Goal: Communication & Community: Answer question/provide support

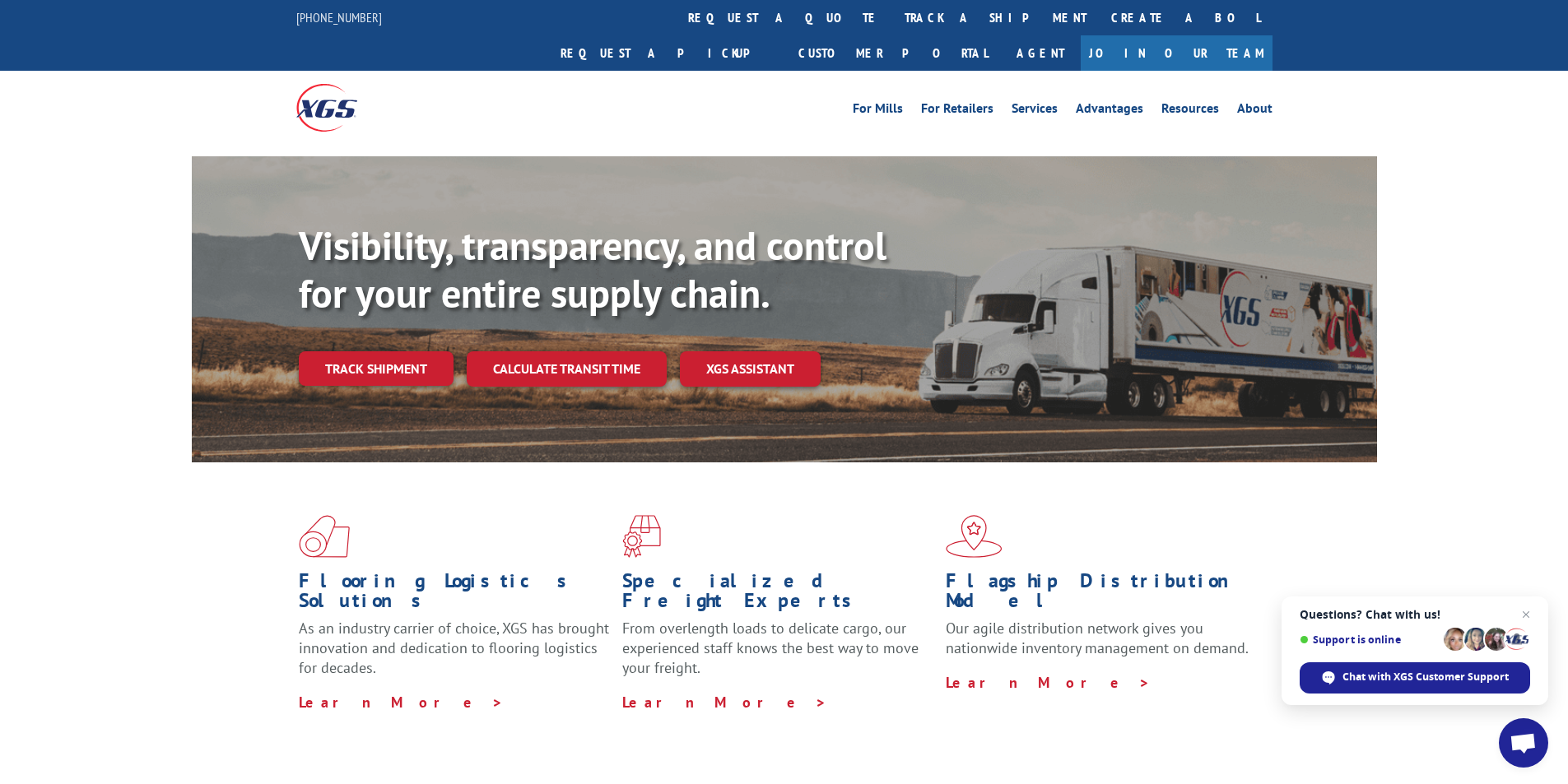
click at [1517, 743] on span "Open chat" at bounding box center [1523, 744] width 27 height 23
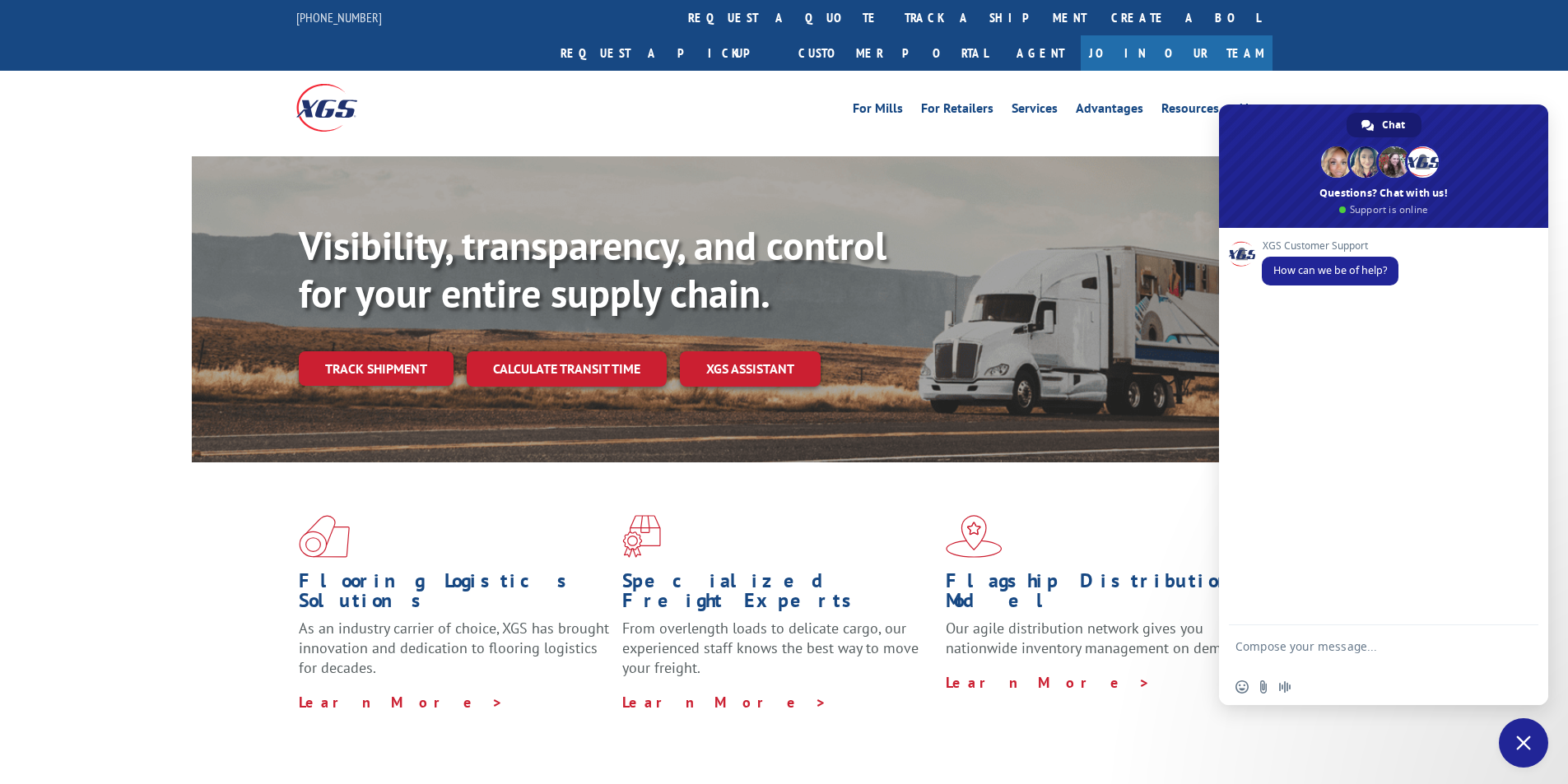
click at [1391, 653] on textarea "Compose your message..." at bounding box center [1366, 653] width 260 height 30
paste textarea "Hello My name is Rafael Lobelo from Tforce Worldwide (815) 6606807 Email rlobel…"
type textarea "Hello My name is Rafael Lobelo from Tforce Worldwide (815) 6606807 Email rlobel…"
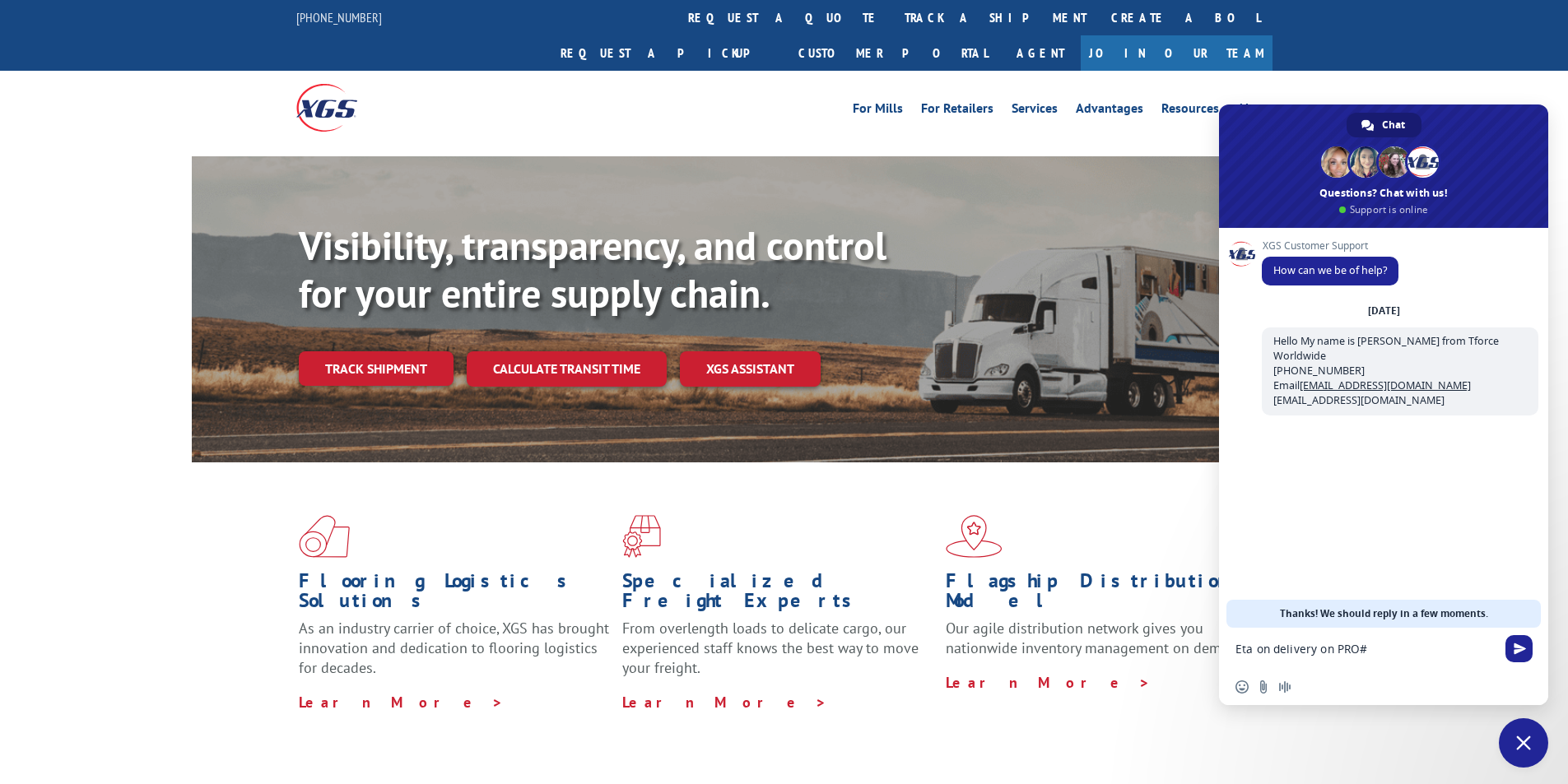
click at [1401, 651] on textarea "Eta on delivery on PRO#" at bounding box center [1366, 649] width 260 height 15
paste textarea "17665107"
type textarea "Eta on delivery on PRO# 17665107"
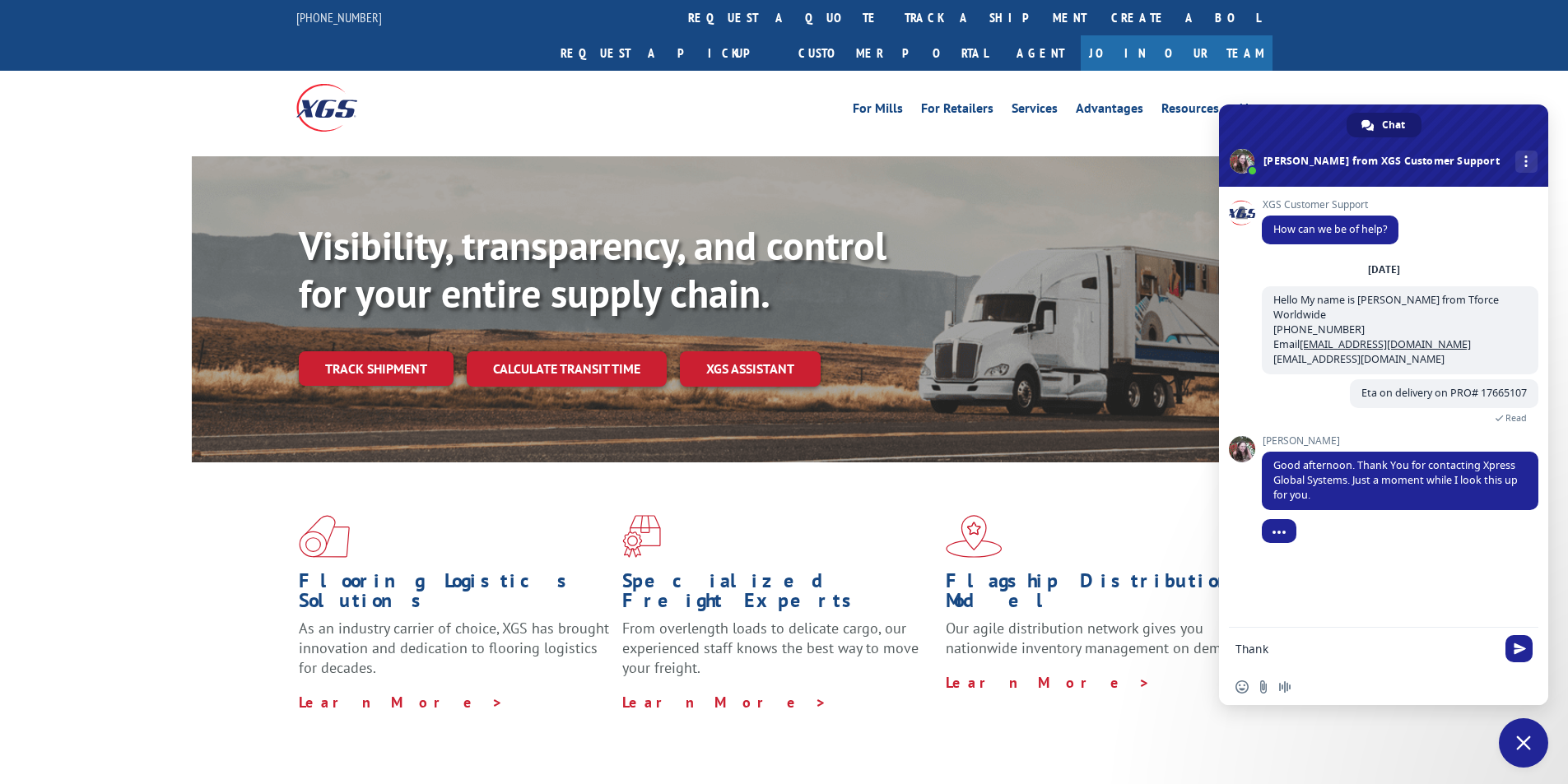
type textarea "Thanks"
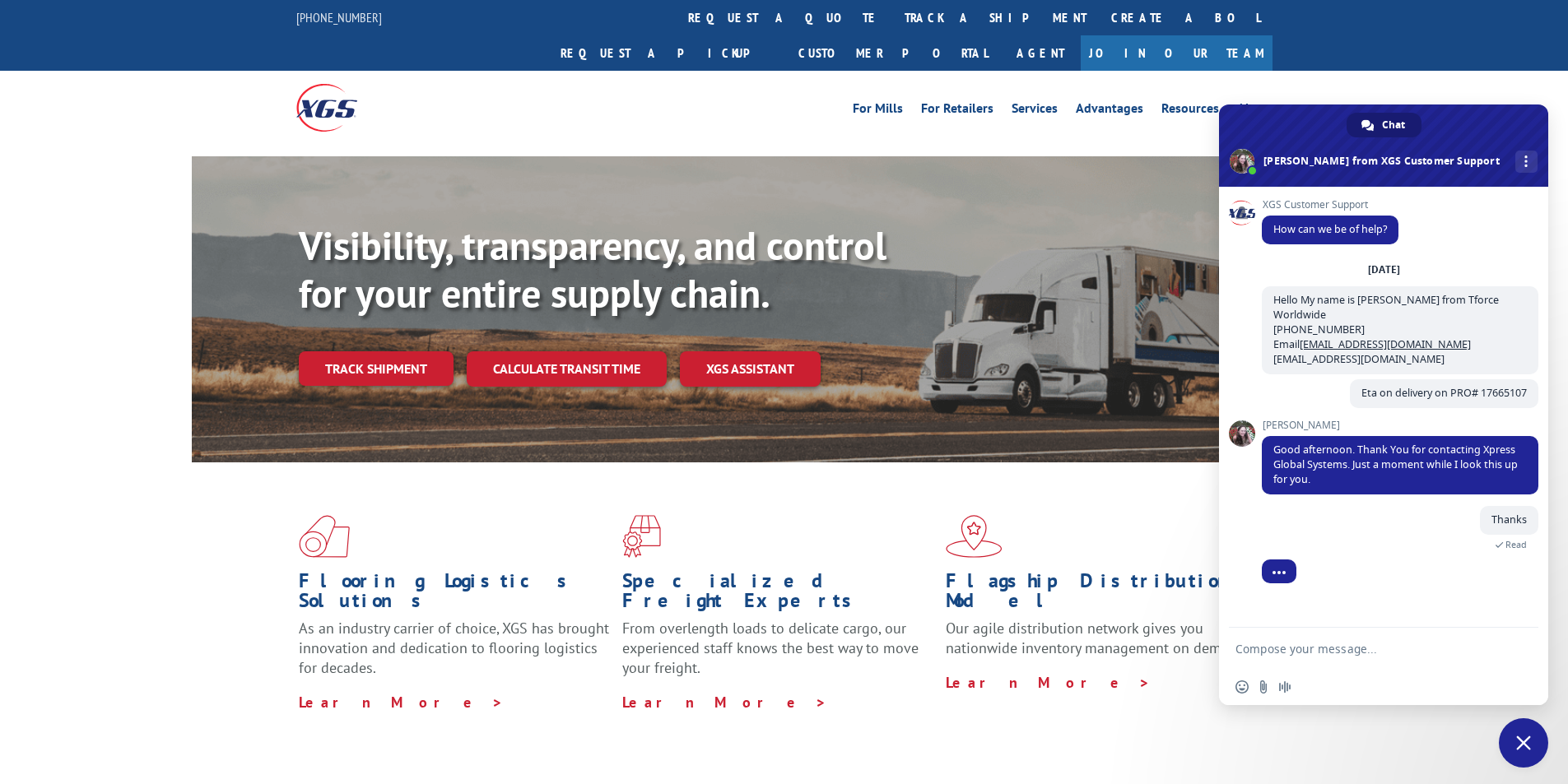
scroll to position [13, 0]
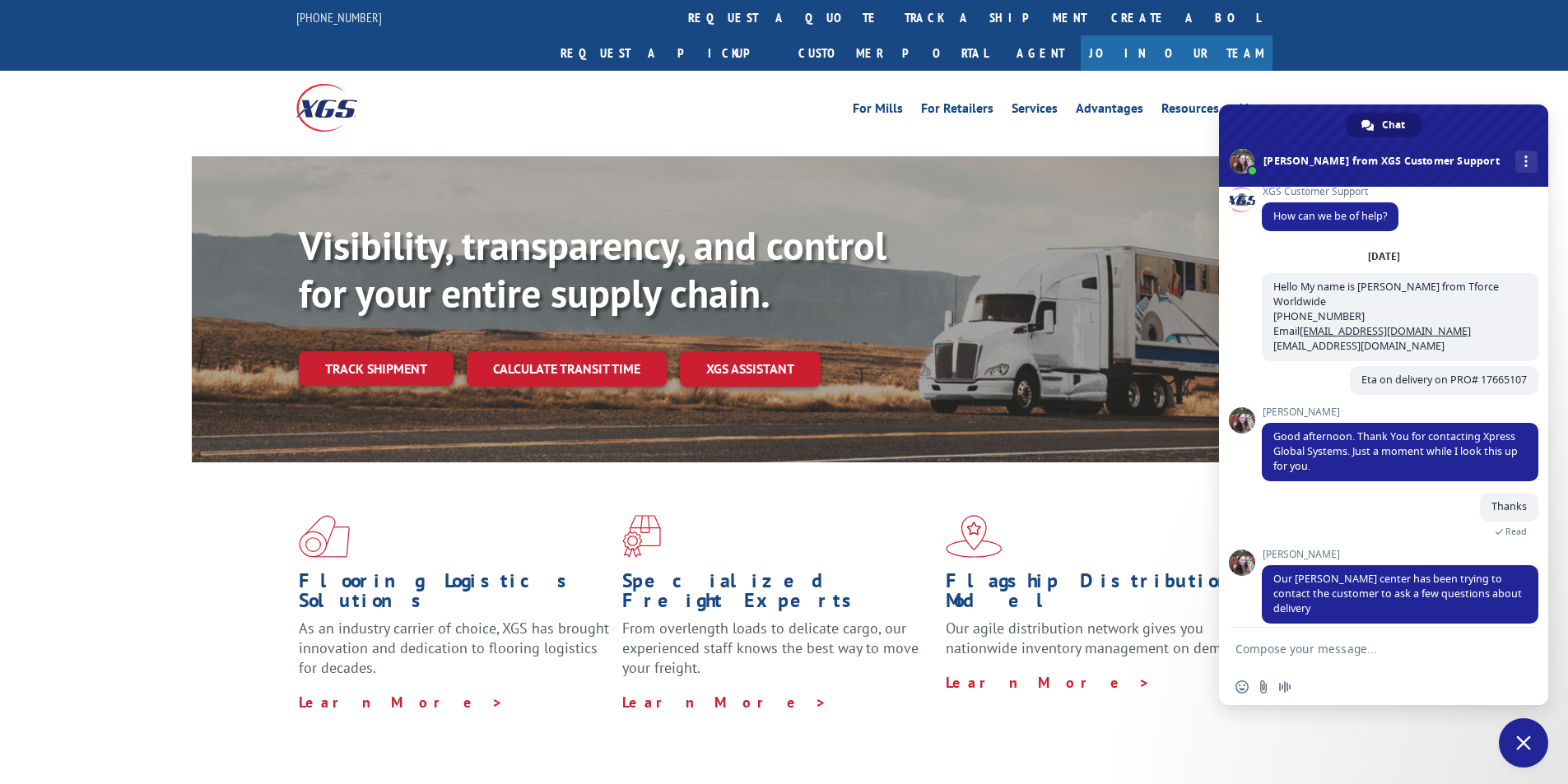
click at [1390, 647] on textarea "Compose your message..." at bounding box center [1366, 649] width 260 height 15
type textarea "any questions about the delivery ?"
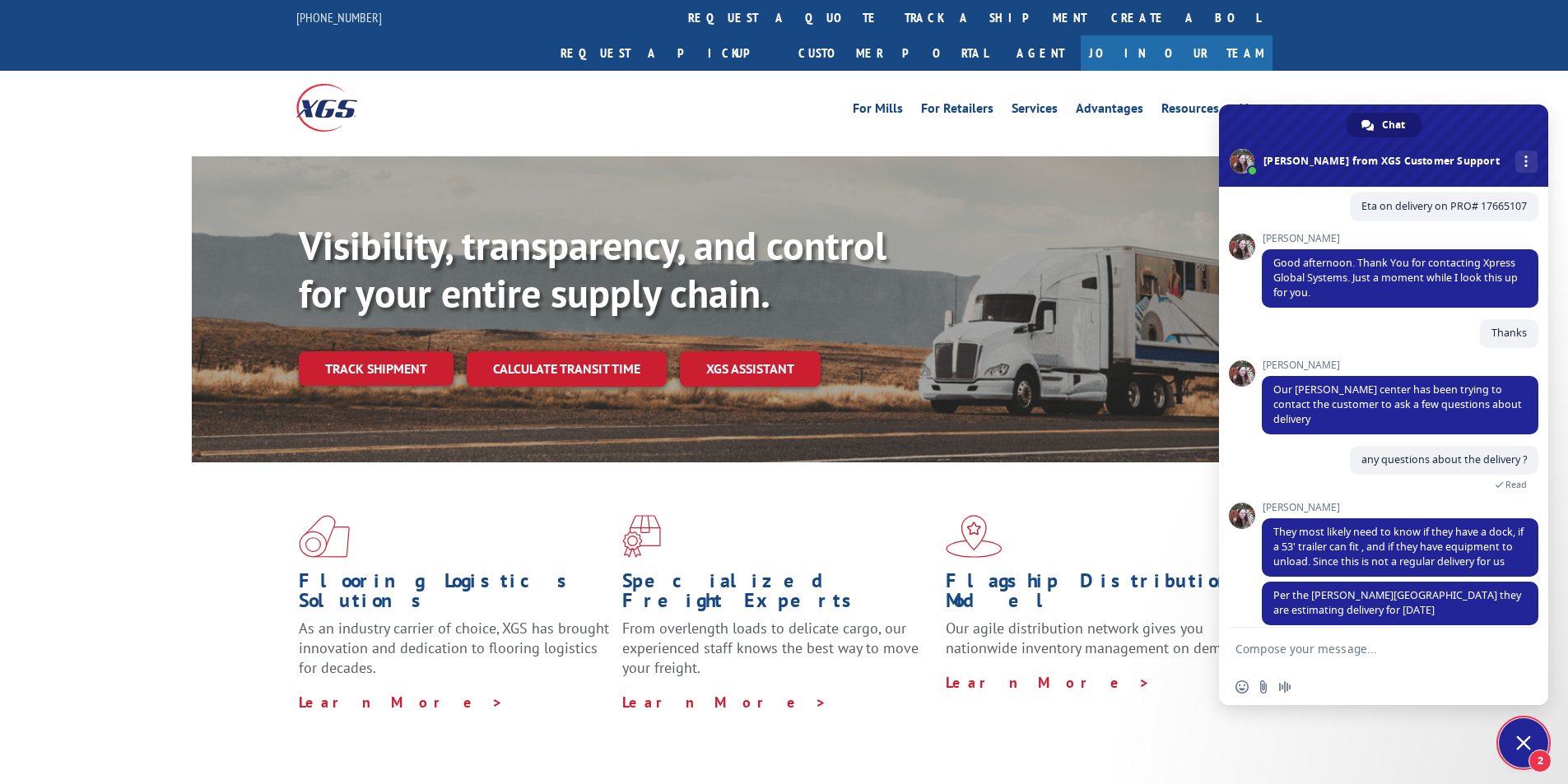
scroll to position [203, 0]
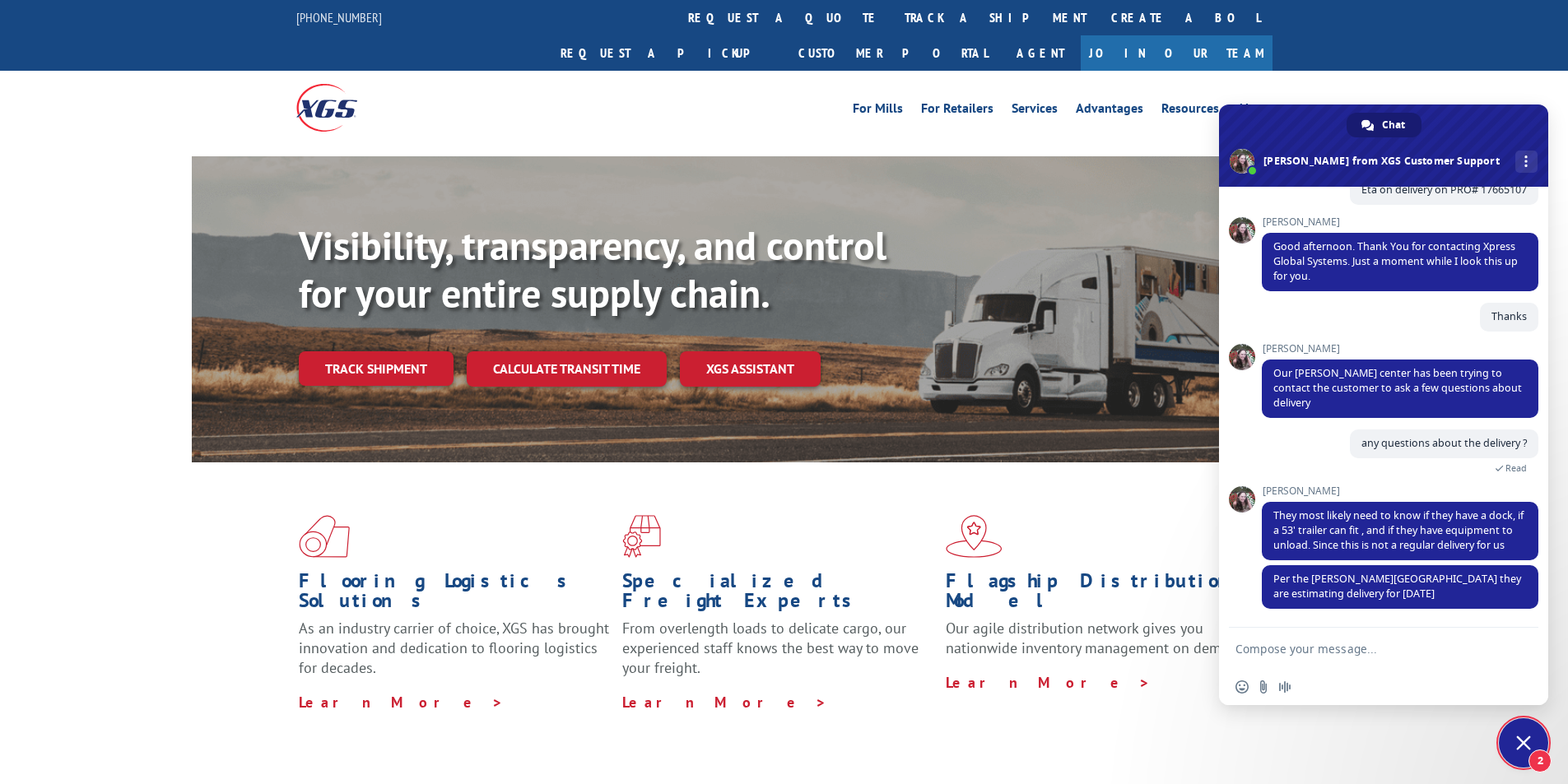
click at [1397, 652] on textarea "Compose your message..." at bounding box center [1366, 649] width 260 height 15
type textarea "ok"
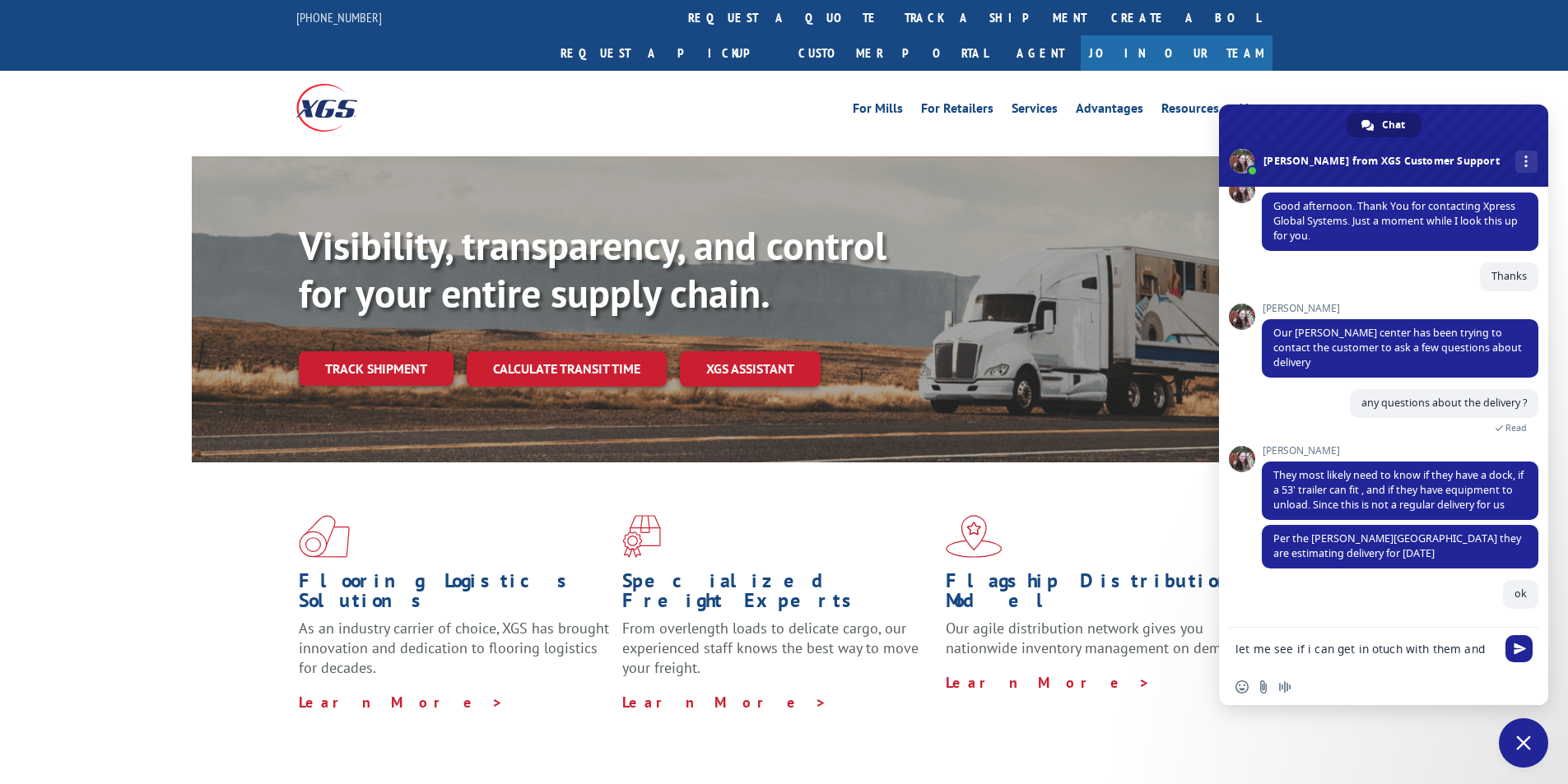
scroll to position [246, 0]
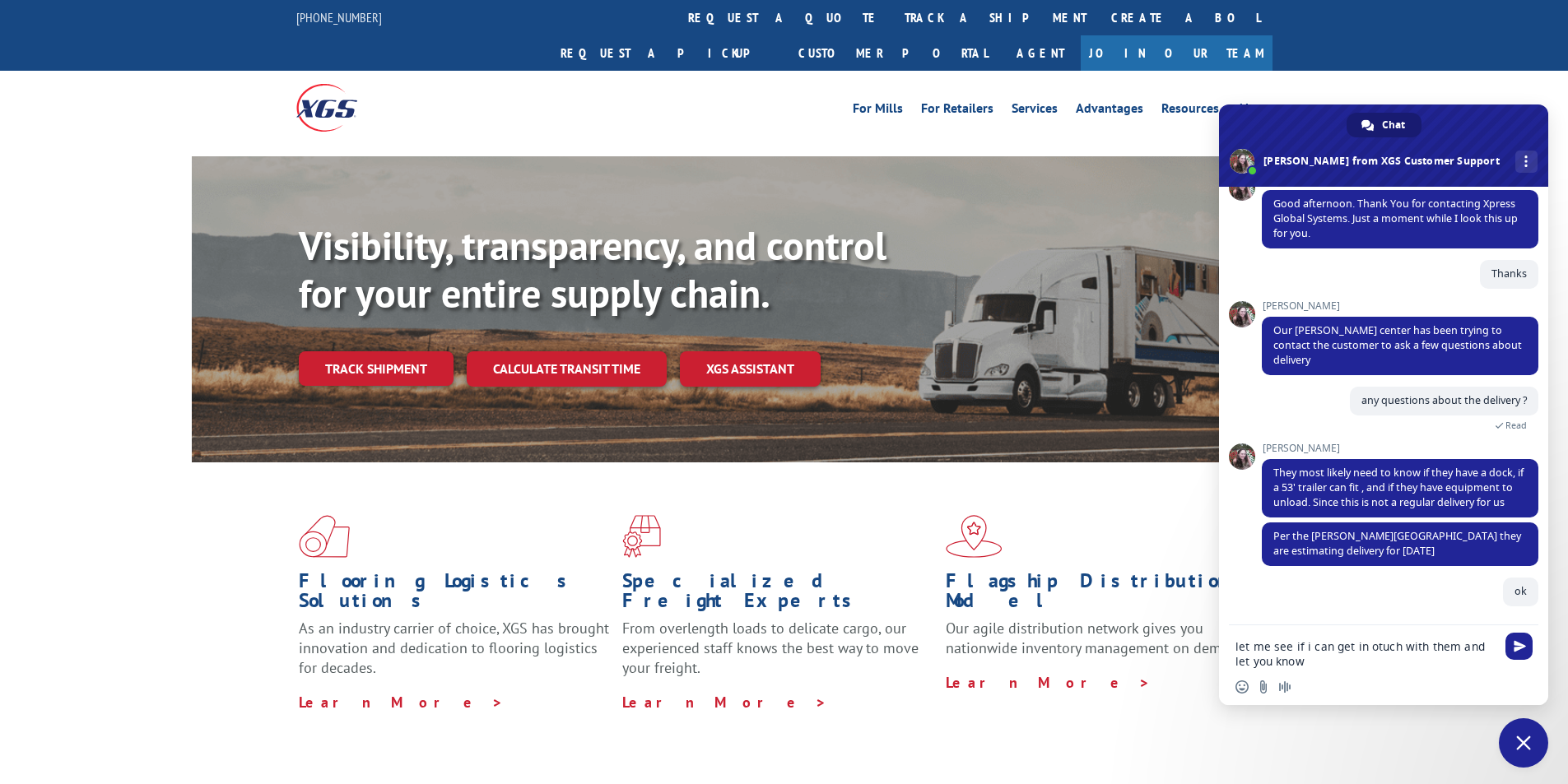
type textarea "let me see if i can get in otuch with them and let you know"
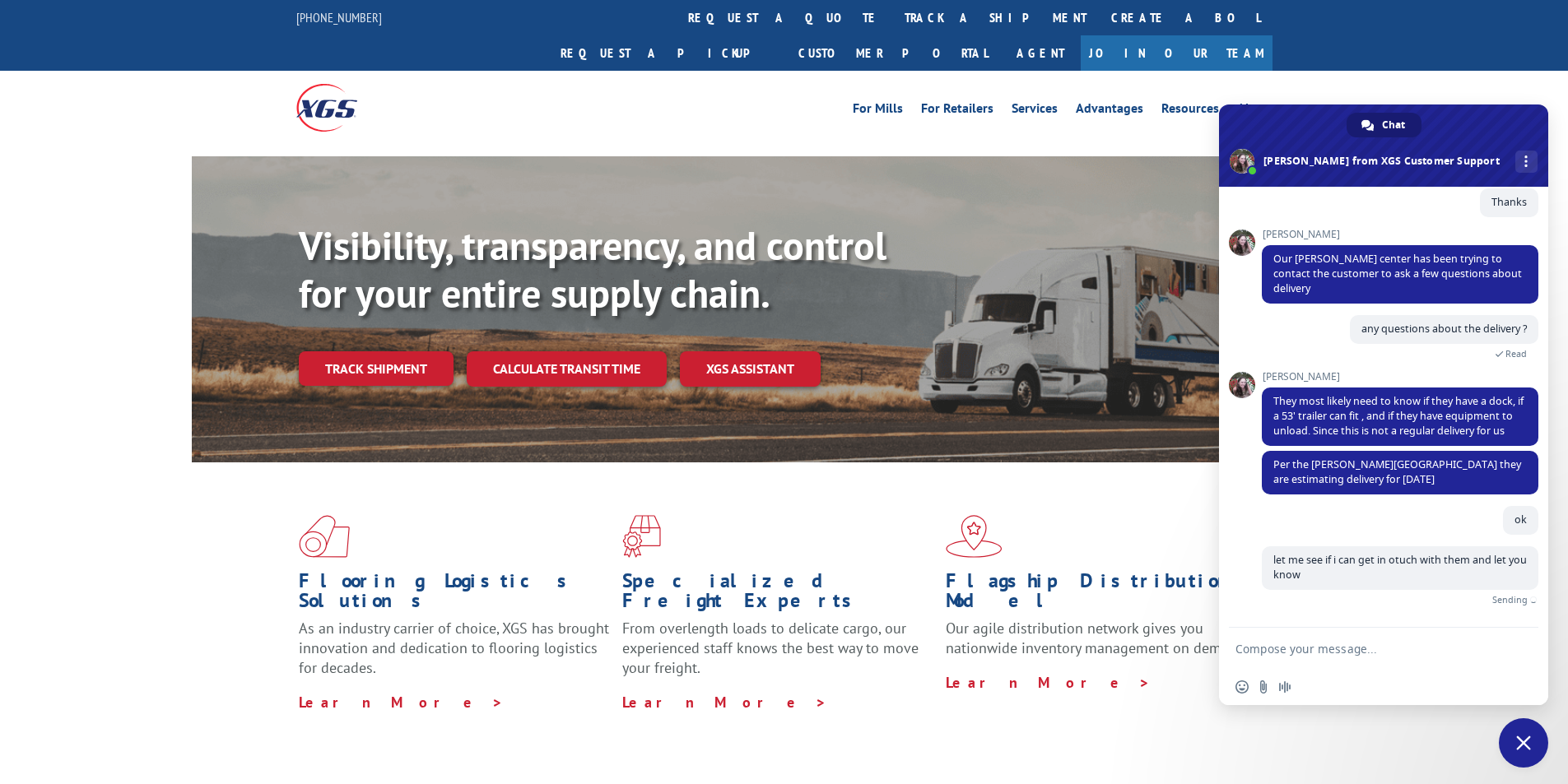
scroll to position [292, 0]
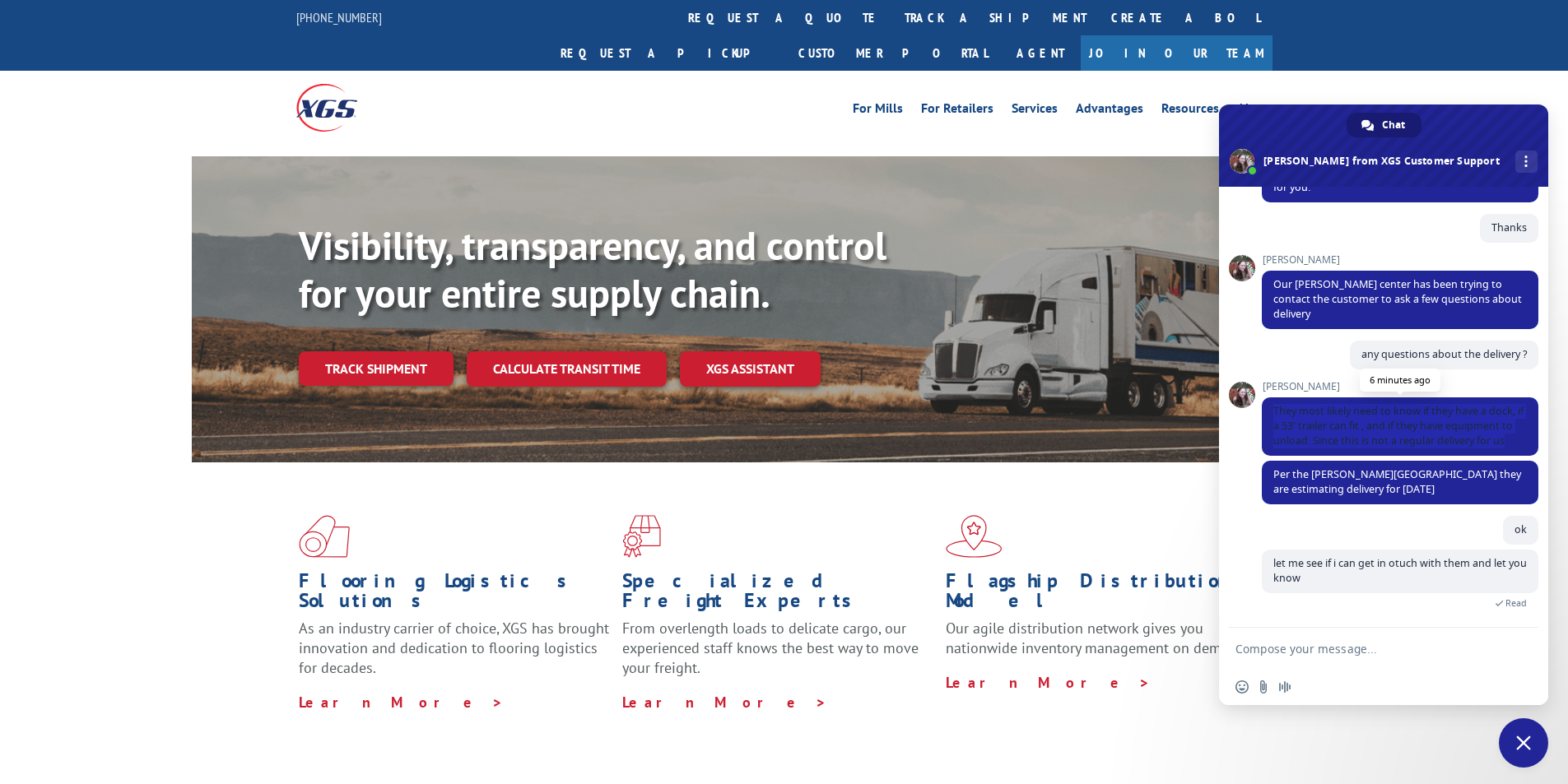
drag, startPoint x: 1274, startPoint y: 396, endPoint x: 1416, endPoint y: 443, distance: 149.6
click at [1416, 443] on span "They most likely need to know if they have a dock, if a 53' trailer can fit , a…" at bounding box center [1400, 426] width 277 height 58
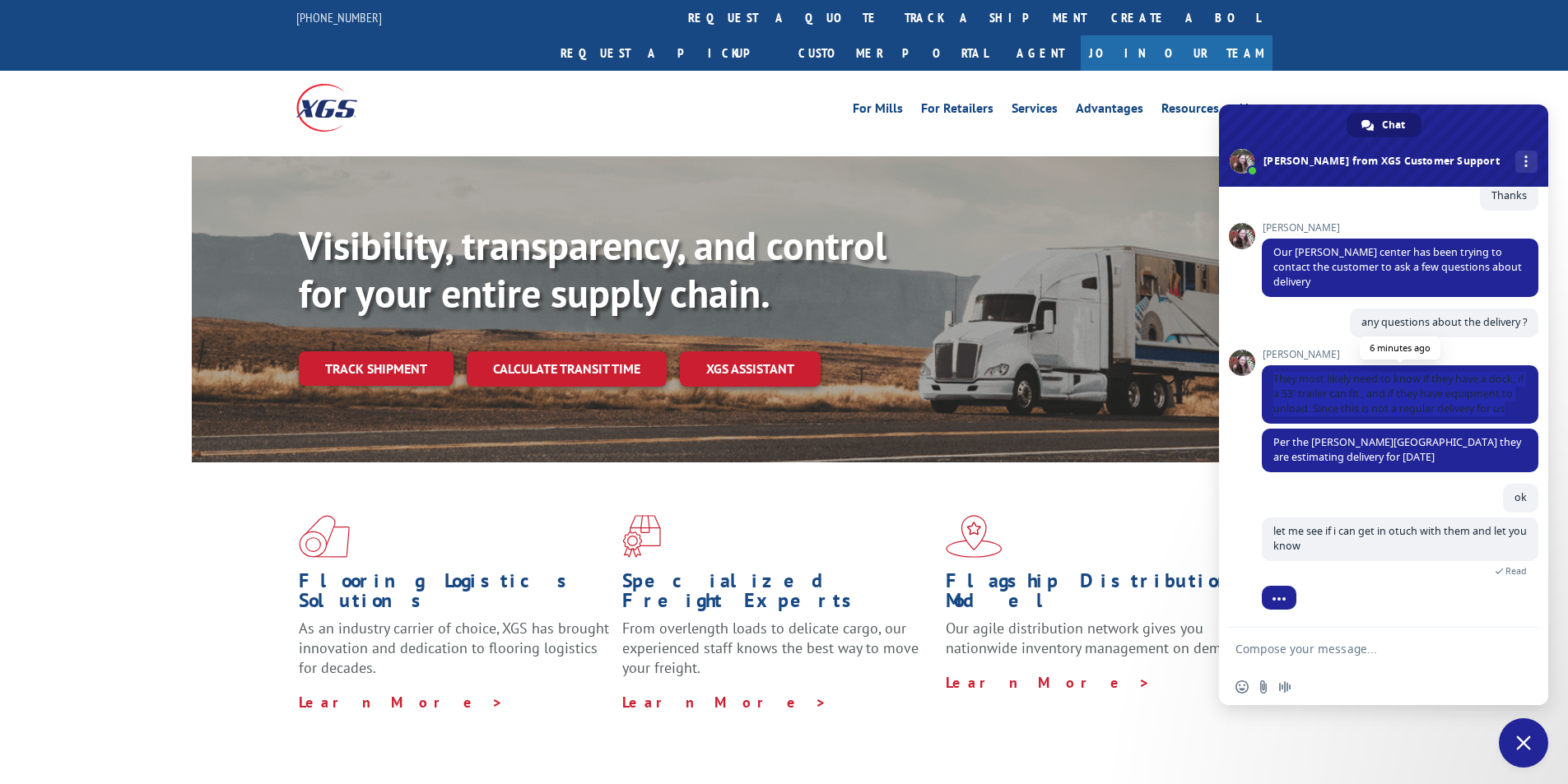
copy span "They most likely need to know if they have a dock, if a 53' trailer can fit , a…"
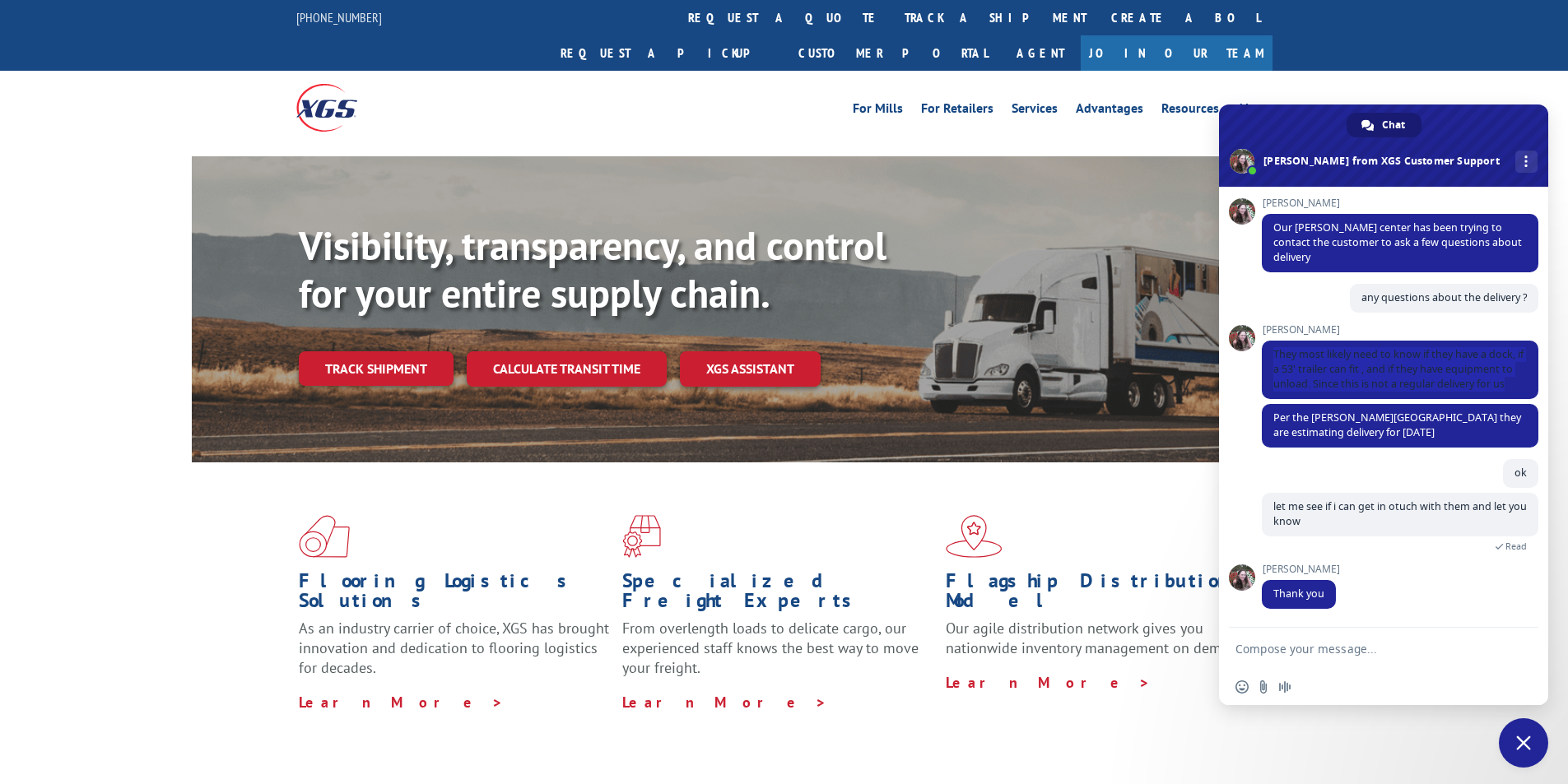
click at [1286, 469] on div "ok A few seconds ago" at bounding box center [1400, 476] width 277 height 34
drag, startPoint x: 1274, startPoint y: 422, endPoint x: 1296, endPoint y: 422, distance: 22.0
click at [1296, 422] on span "Per the [PERSON_NAME][GEOGRAPHIC_DATA] they are estimating delivery for [DATE]" at bounding box center [1398, 425] width 248 height 29
click at [1338, 423] on span "Per the [PERSON_NAME][GEOGRAPHIC_DATA] they are estimating delivery for [DATE]" at bounding box center [1398, 425] width 248 height 29
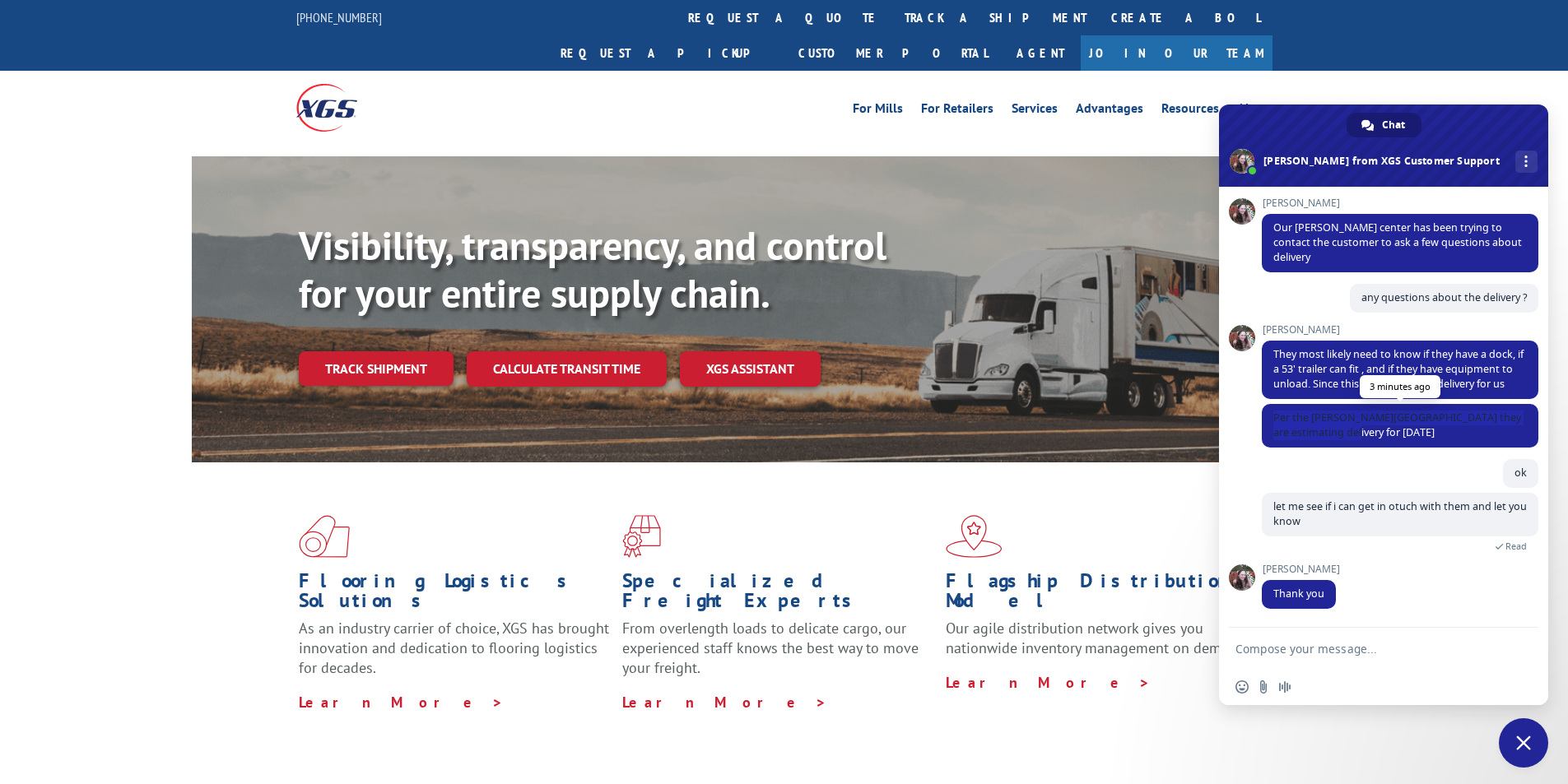
drag, startPoint x: 1272, startPoint y: 417, endPoint x: 1377, endPoint y: 433, distance: 106.2
click at [1377, 433] on span "Per the [PERSON_NAME][GEOGRAPHIC_DATA] they are estimating delivery for [DATE]" at bounding box center [1400, 426] width 277 height 44
copy span "Per the [PERSON_NAME][GEOGRAPHIC_DATA] they are estimating delivery for [DATE]"
click at [1411, 584] on div "Nicole Thank you A few seconds ago" at bounding box center [1400, 594] width 277 height 63
click at [1396, 648] on textarea "Compose your message..." at bounding box center [1366, 649] width 260 height 15
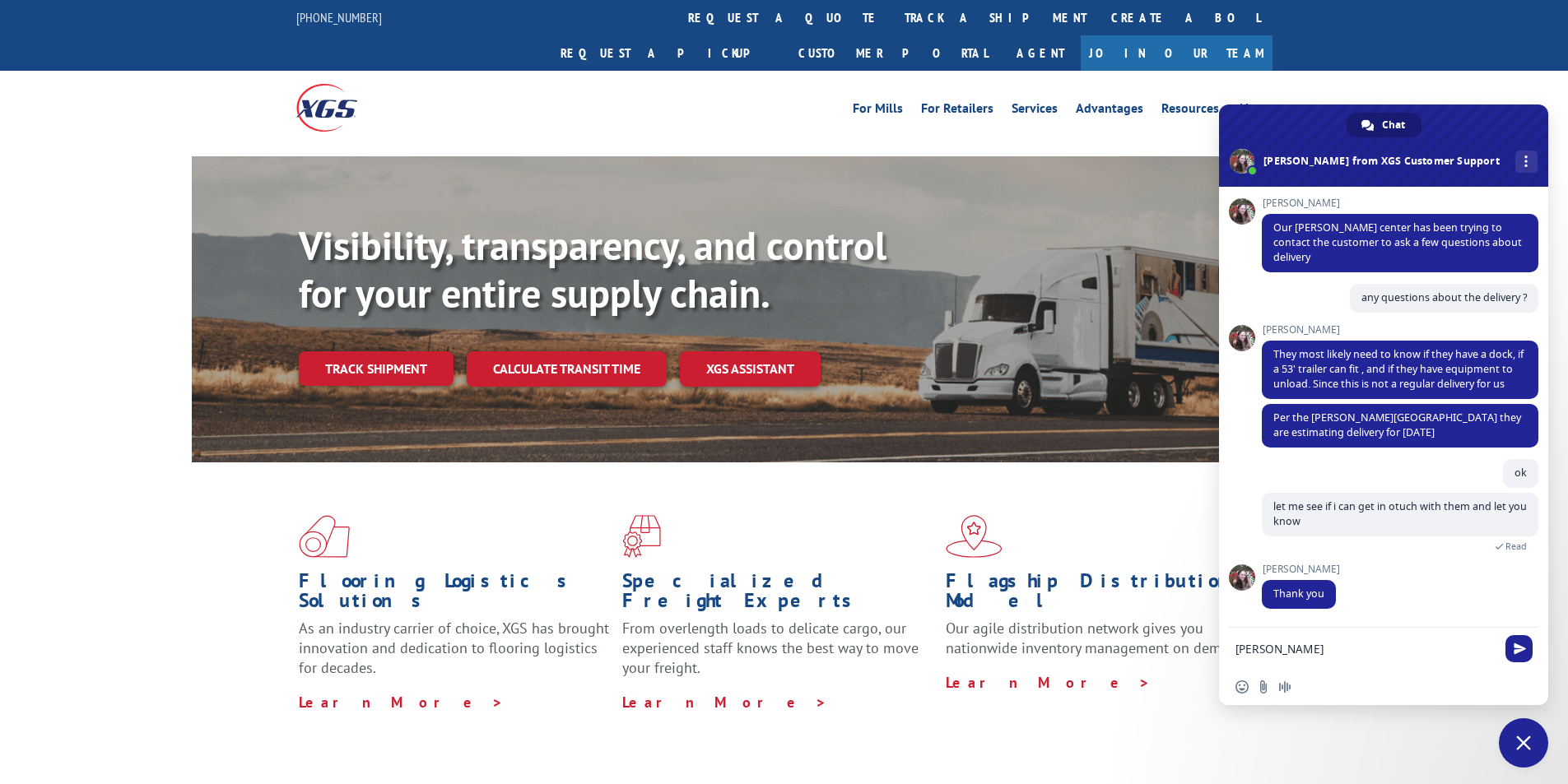
type textarea "[PERSON_NAME]"
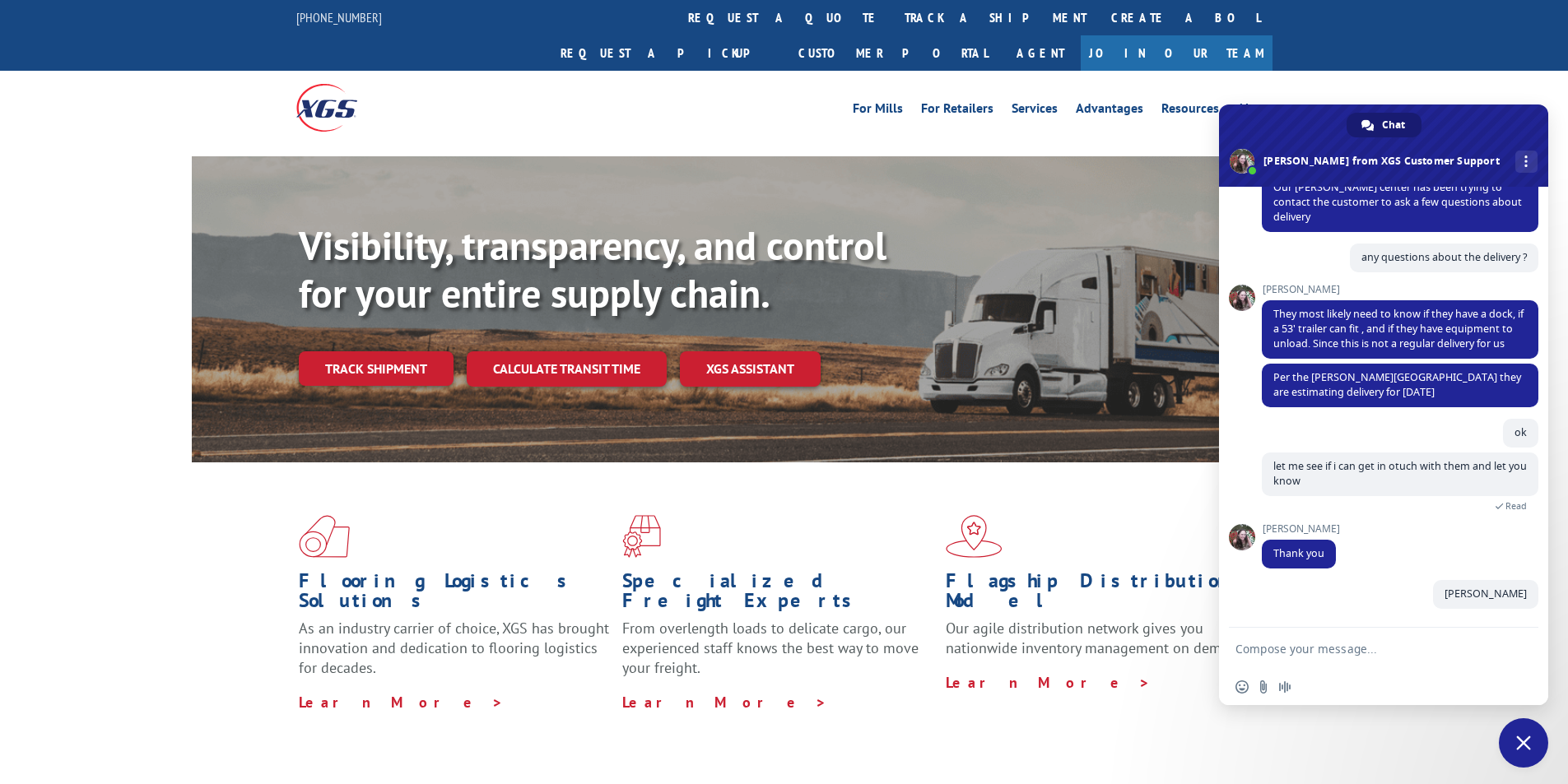
scroll to position [389, 0]
click at [1334, 652] on textarea "Compose your message..." at bounding box center [1366, 649] width 260 height 15
click at [1359, 647] on textarea "Compose your message..." at bounding box center [1366, 649] width 260 height 15
type textarea "hello"
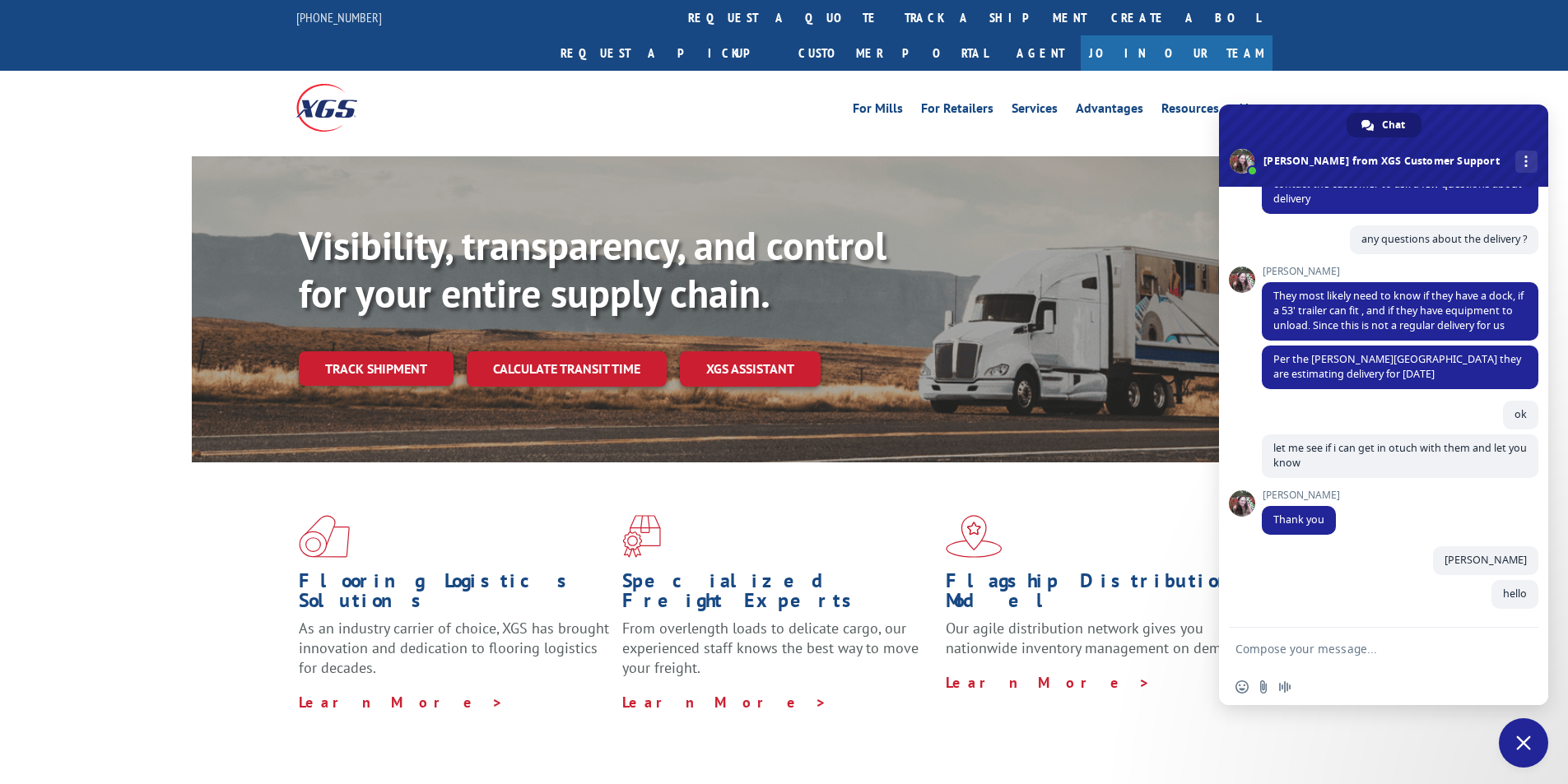
scroll to position [423, 0]
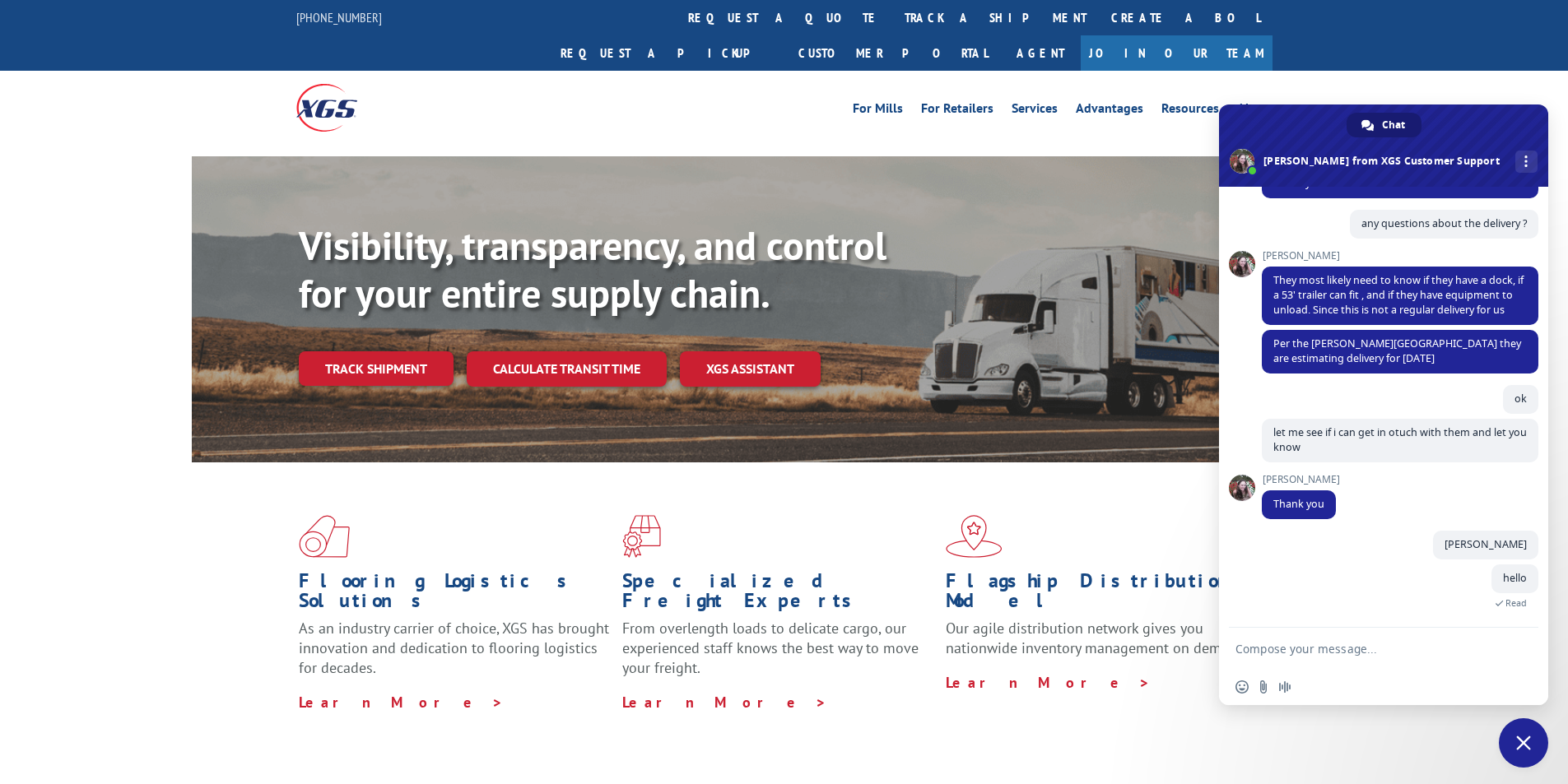
click at [1521, 747] on span "Close chat" at bounding box center [1524, 743] width 15 height 15
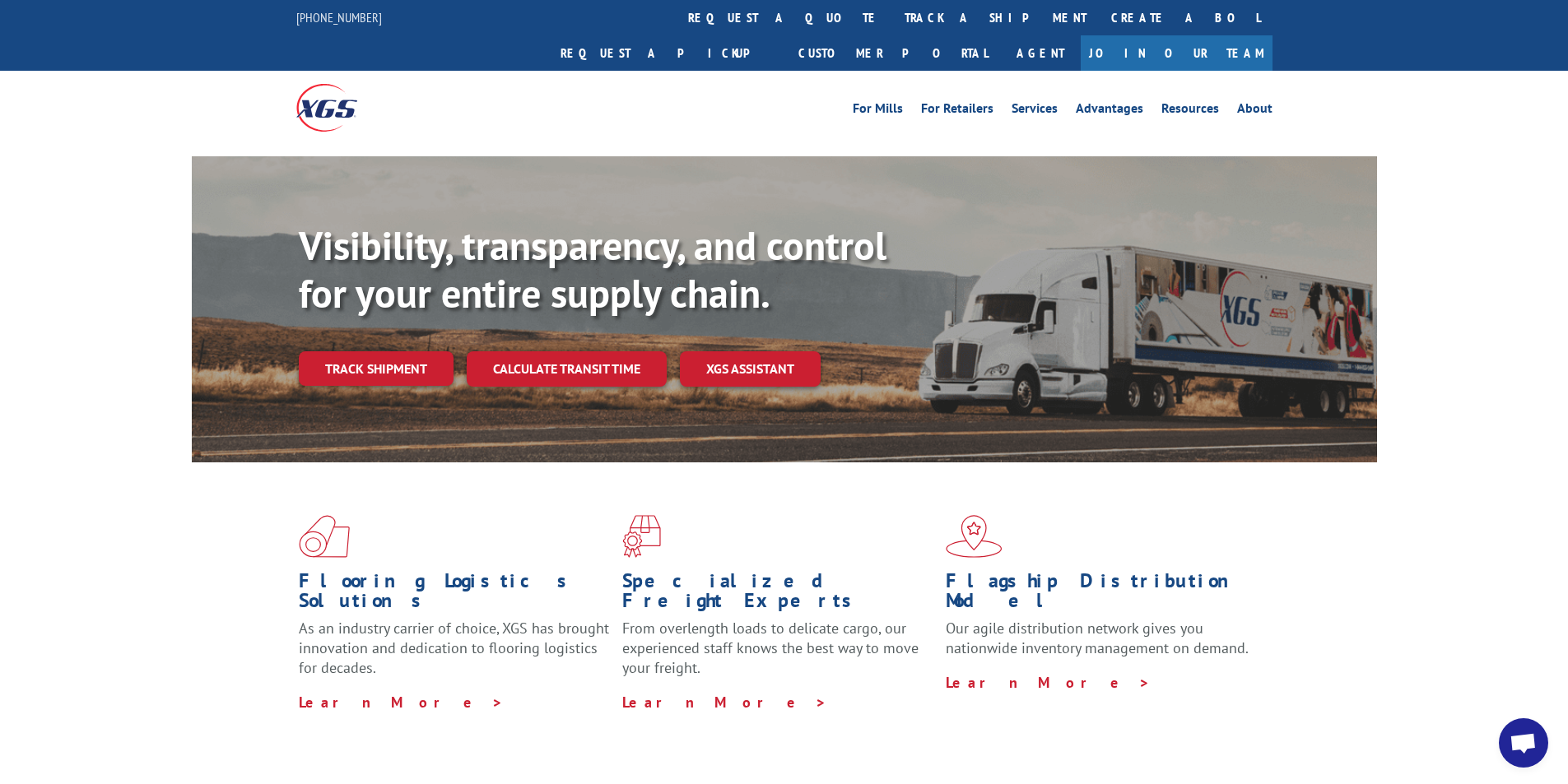
click at [1521, 747] on span "Open chat" at bounding box center [1523, 744] width 27 height 23
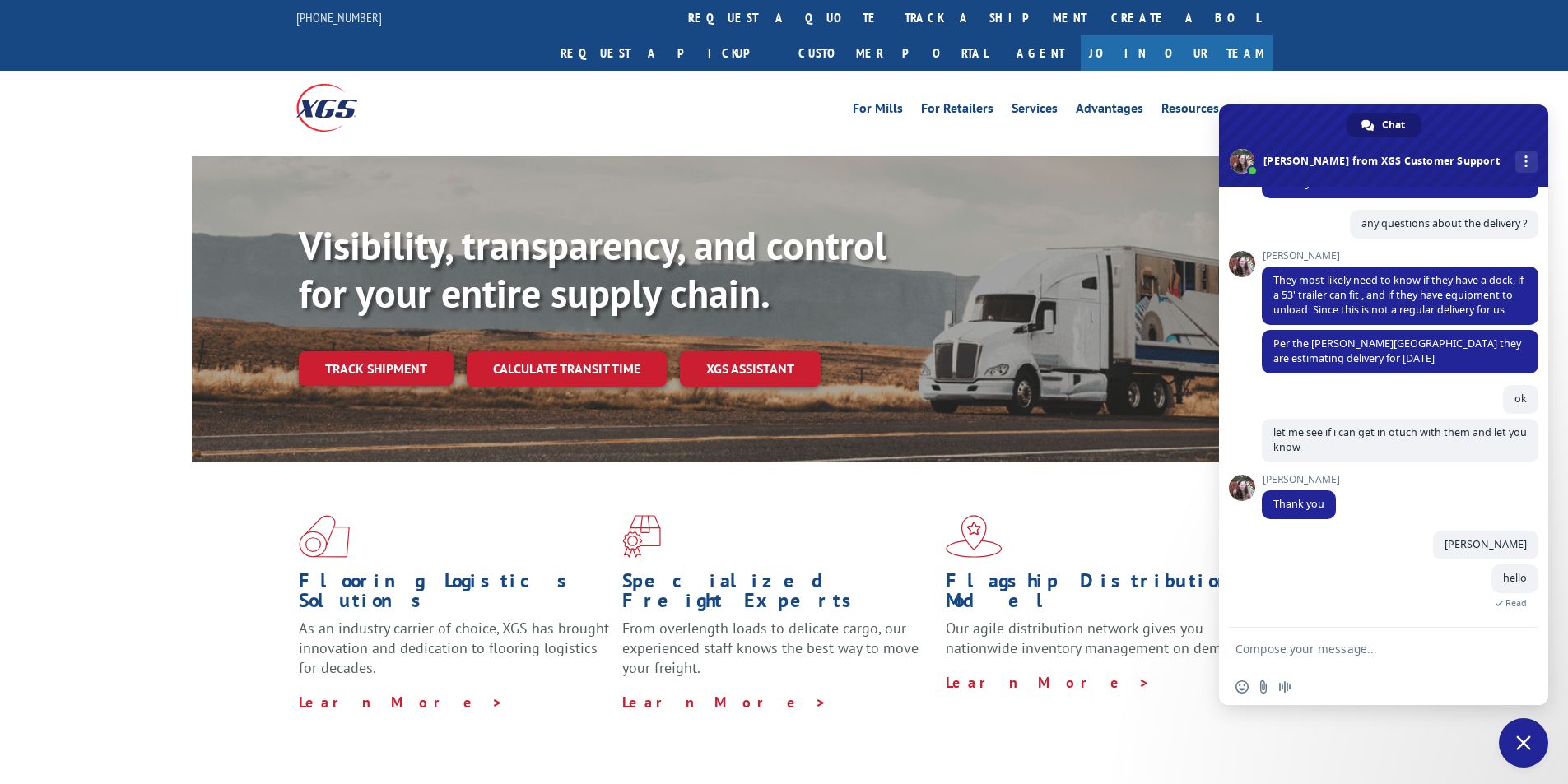
click at [1396, 644] on textarea "Compose your message..." at bounding box center [1366, 649] width 260 height 15
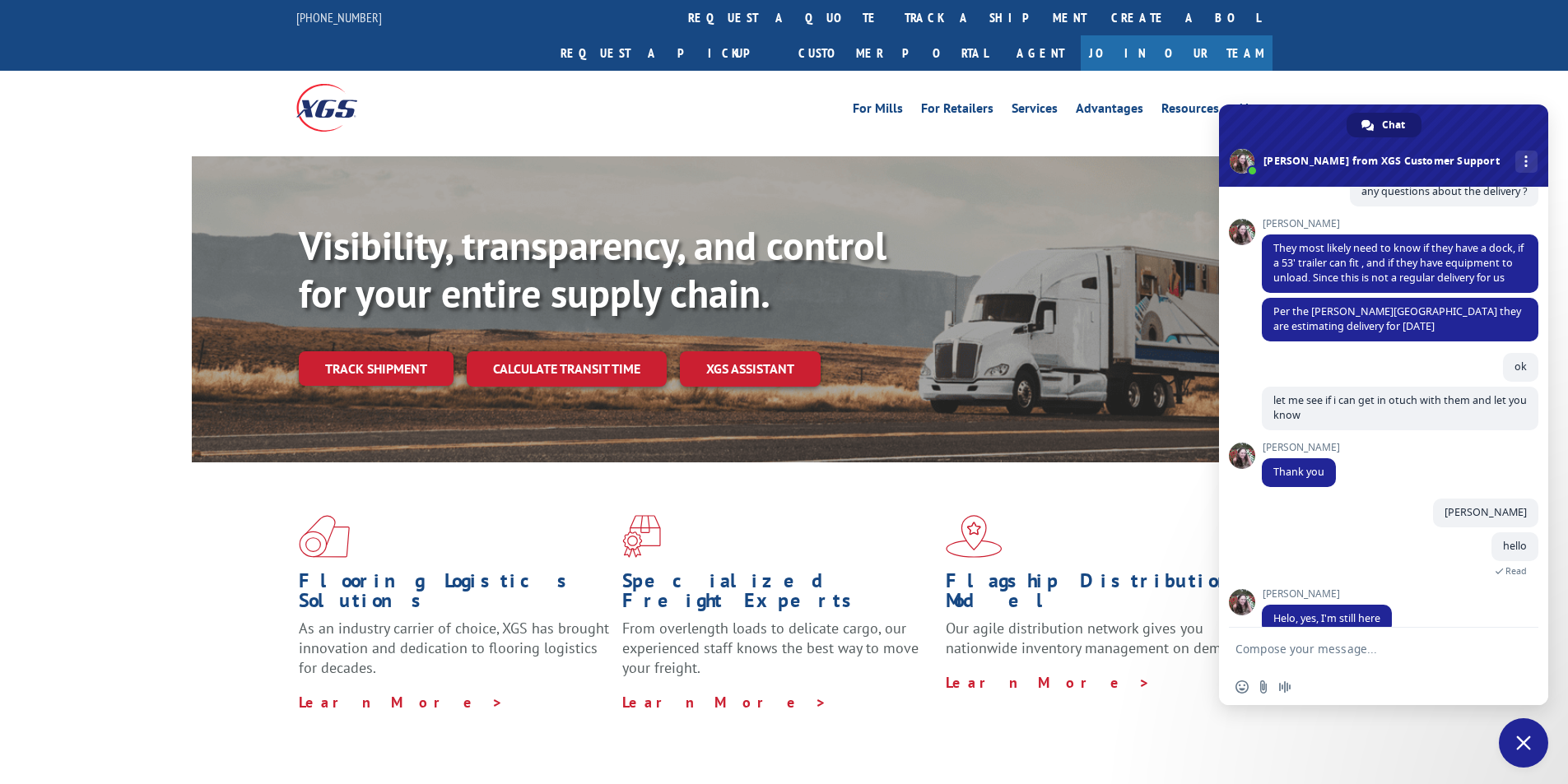
scroll to position [480, 0]
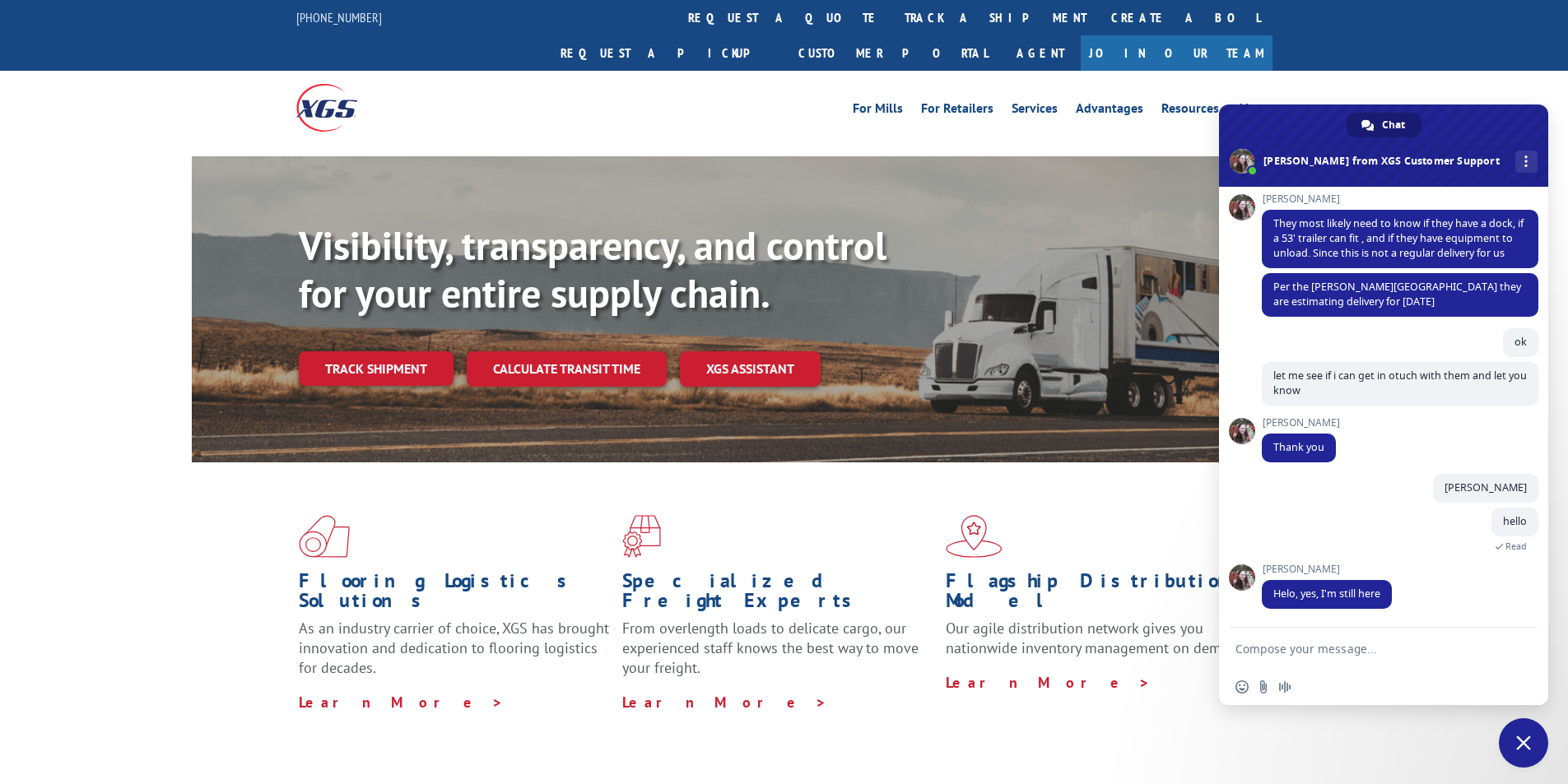
click at [1411, 649] on textarea "Compose your message..." at bounding box center [1366, 649] width 260 height 15
type textarea "i got feedback"
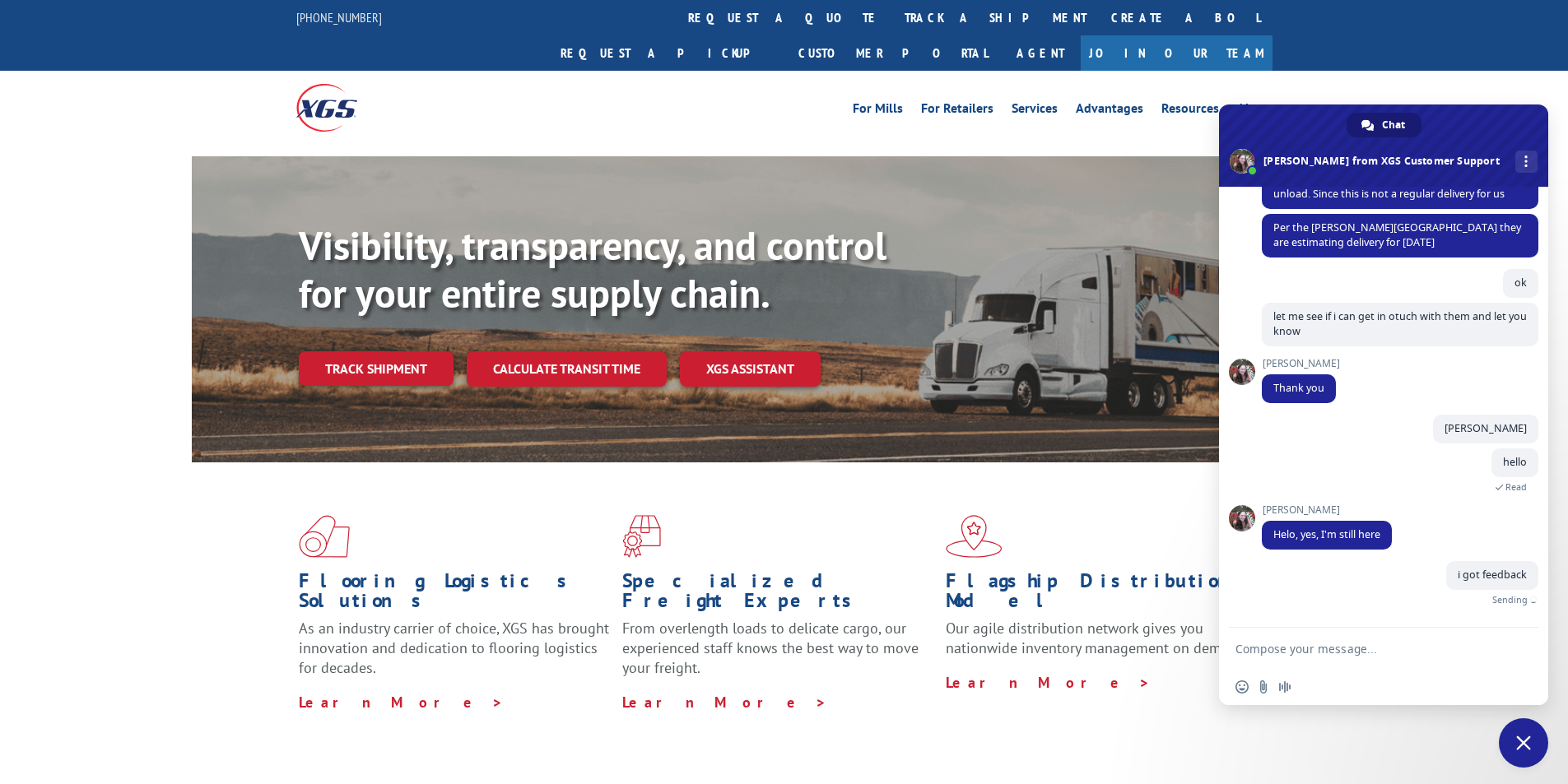
paste textarea "No dock, they have a forklift, and 53' trailer can be unloading in cul de sac"
type textarea "No dock, they have a forklift, and 53' trailer can be unloading in cul de sac"
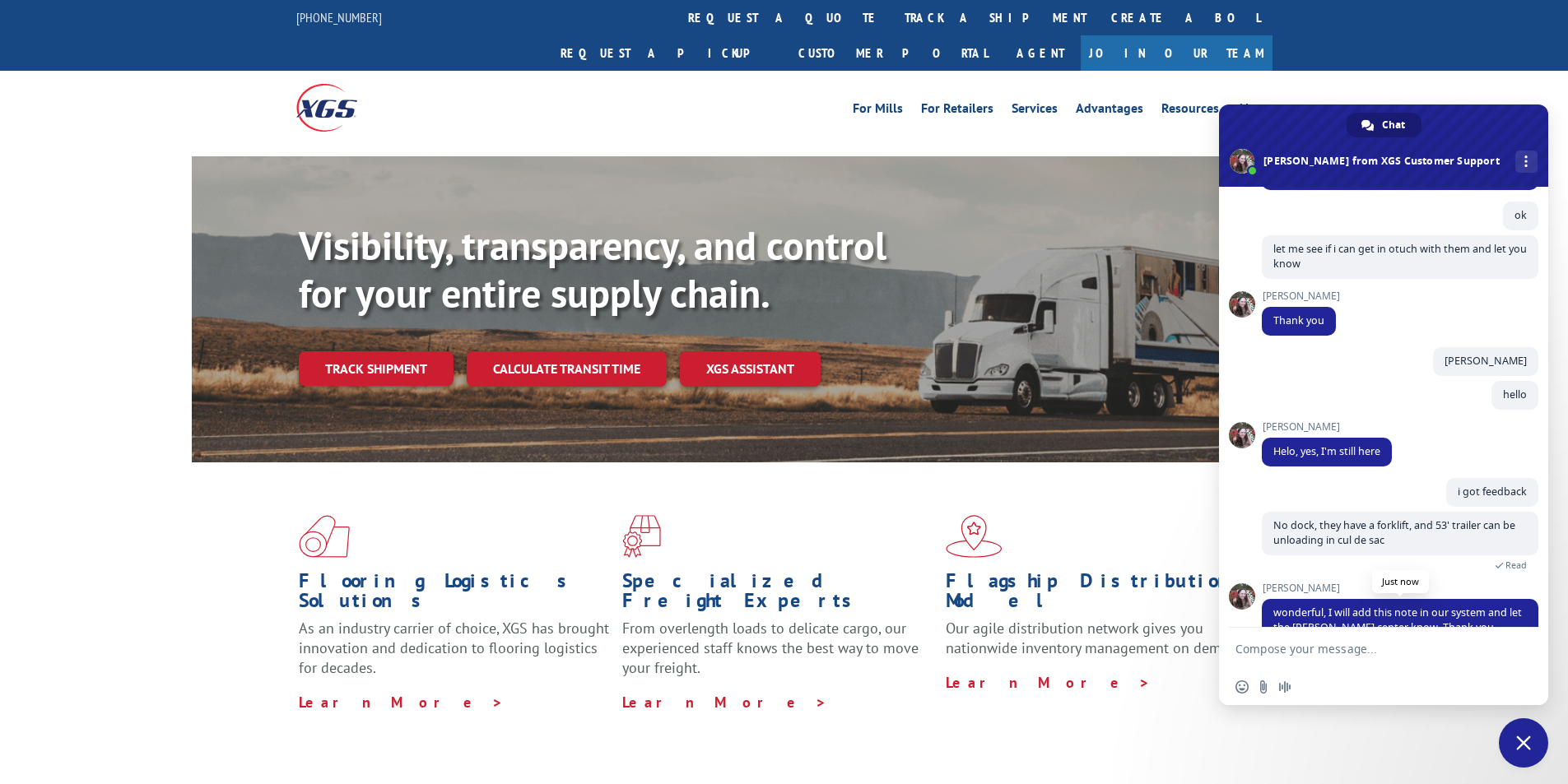
scroll to position [640, 0]
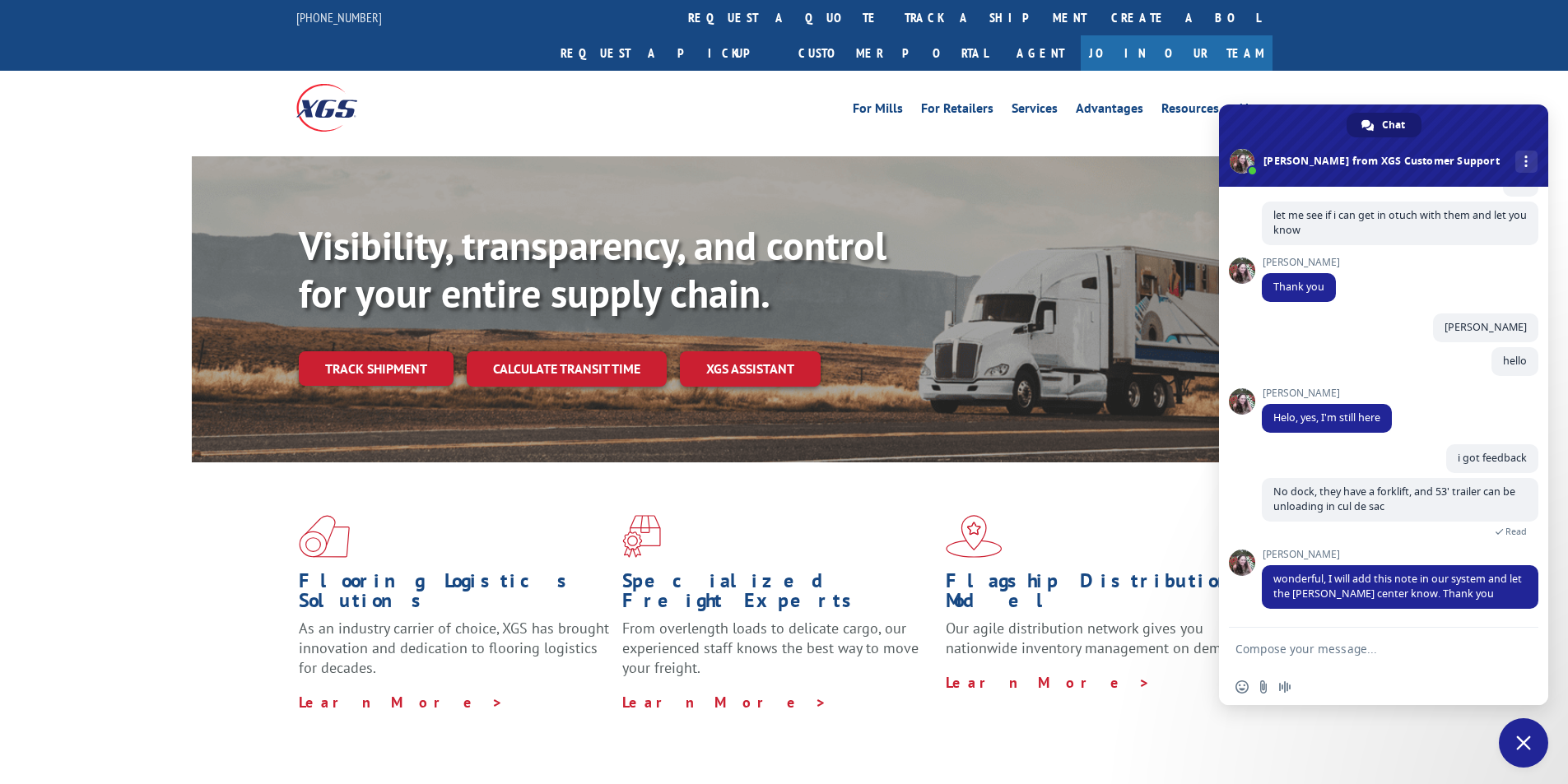
click at [1390, 650] on textarea "Compose your message..." at bounding box center [1366, 649] width 260 height 15
type textarea "perfect, thanks"
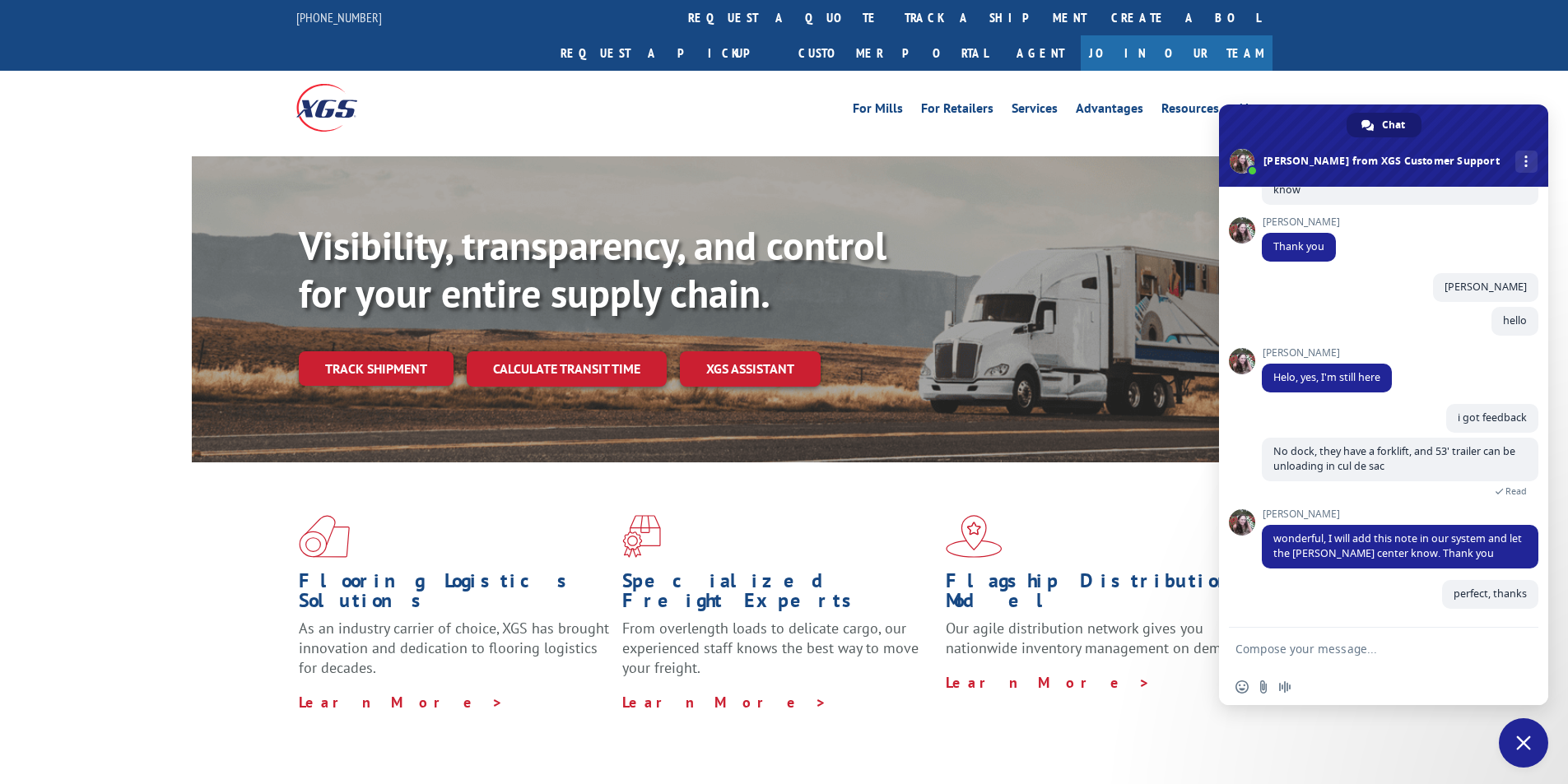
scroll to position [680, 0]
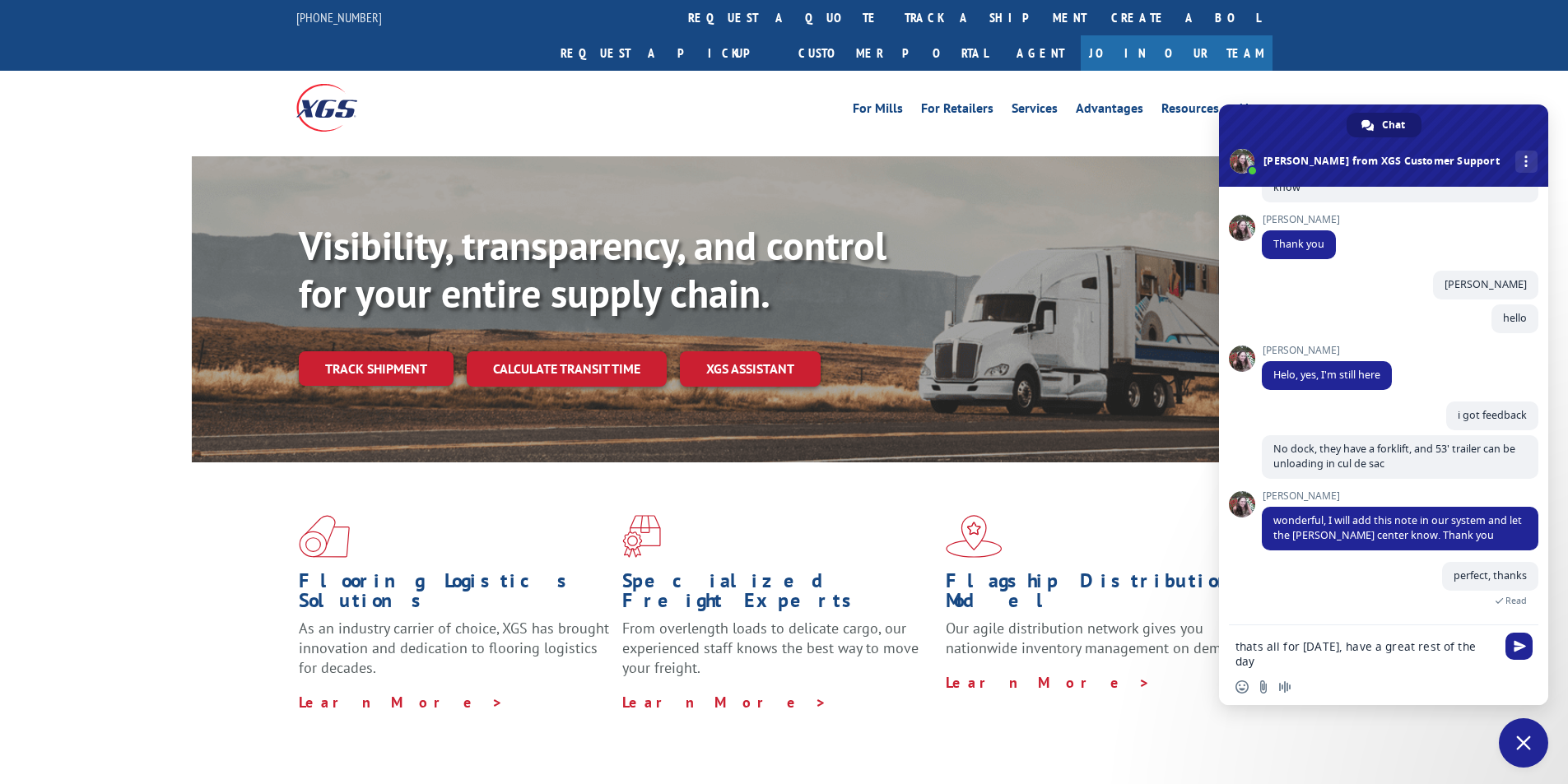
type textarea "thats all for [DATE], have a great rest of the day"
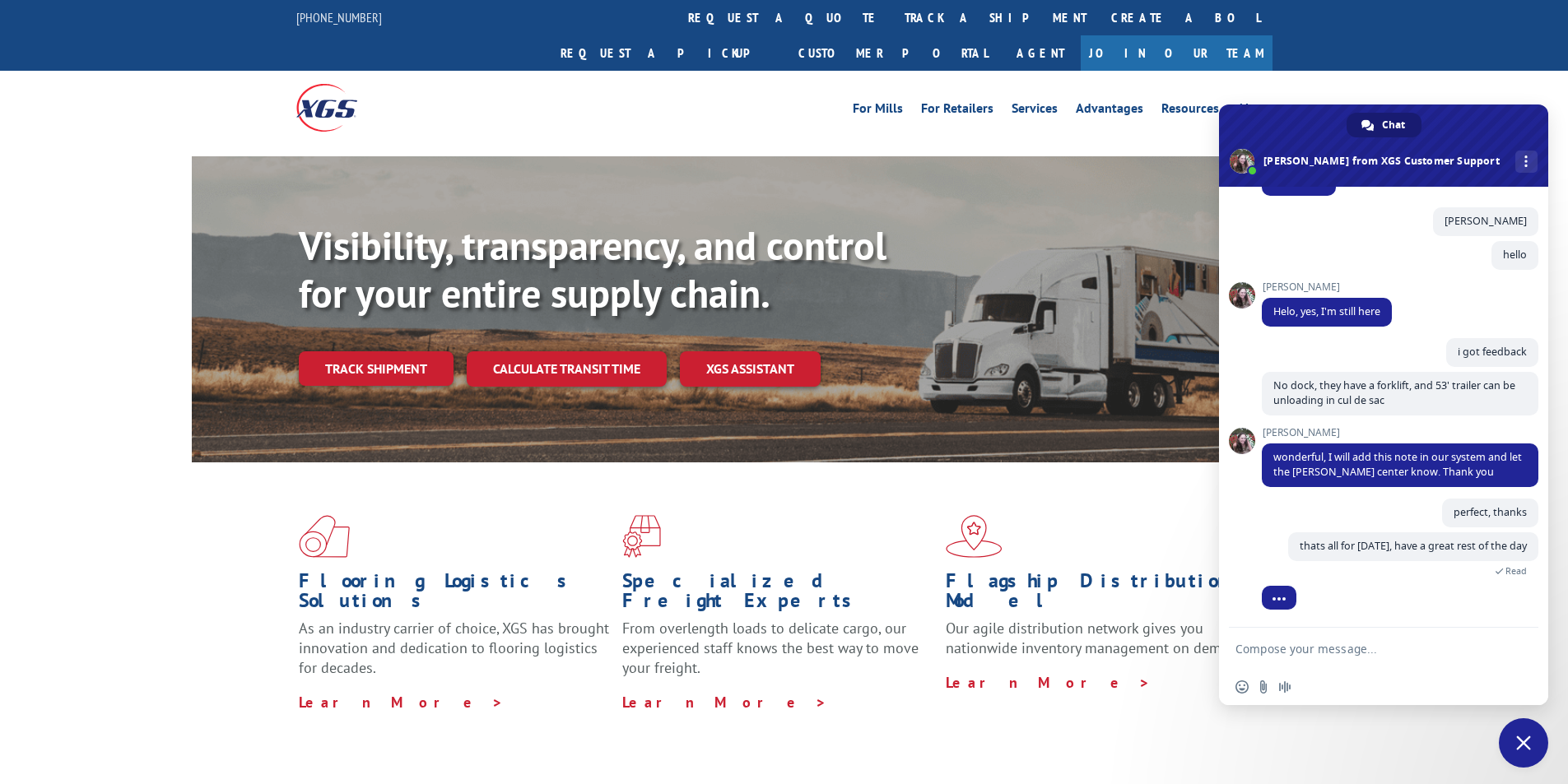
scroll to position [786, 0]
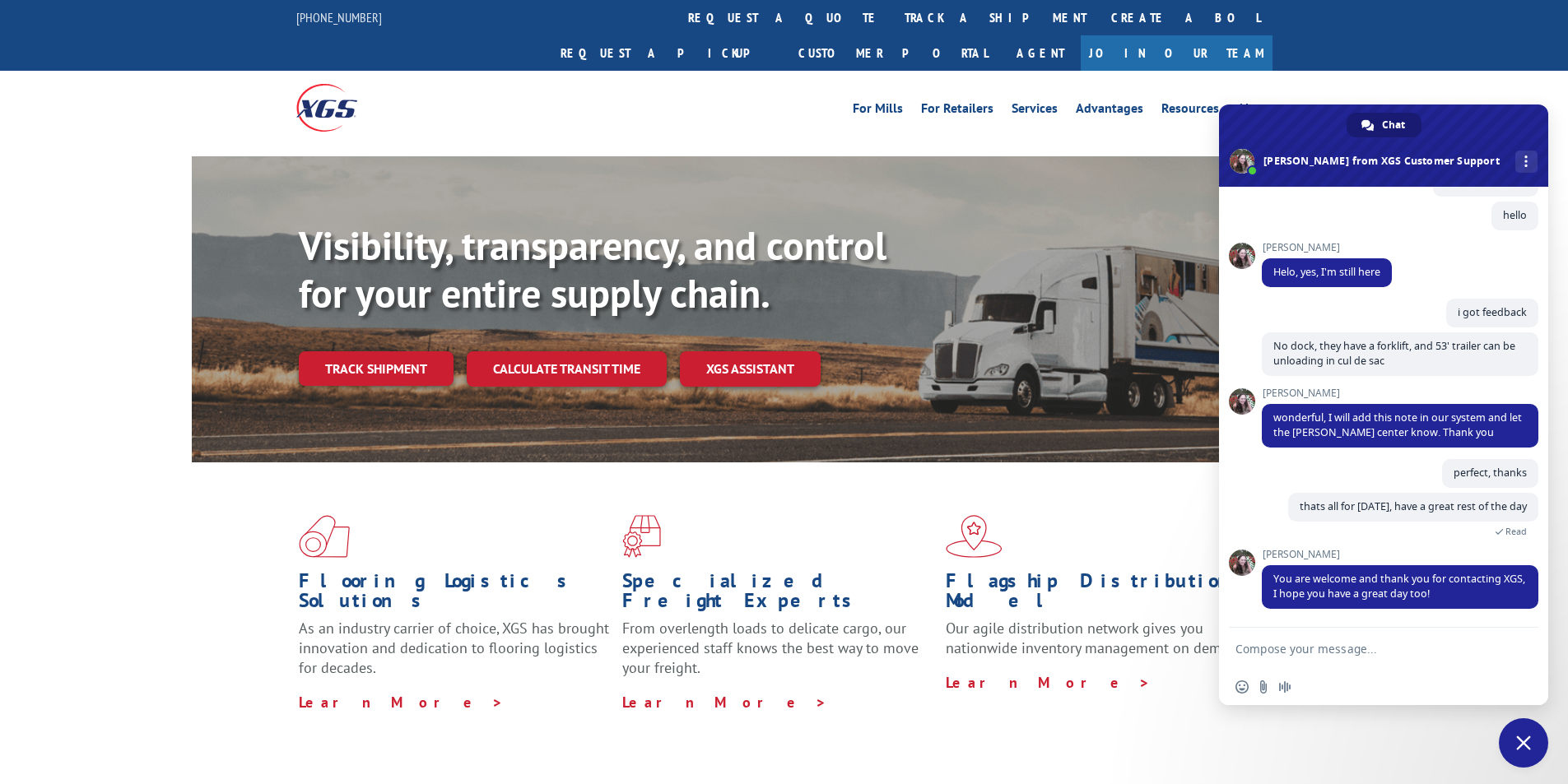
click at [1517, 746] on span "Close chat" at bounding box center [1524, 743] width 15 height 15
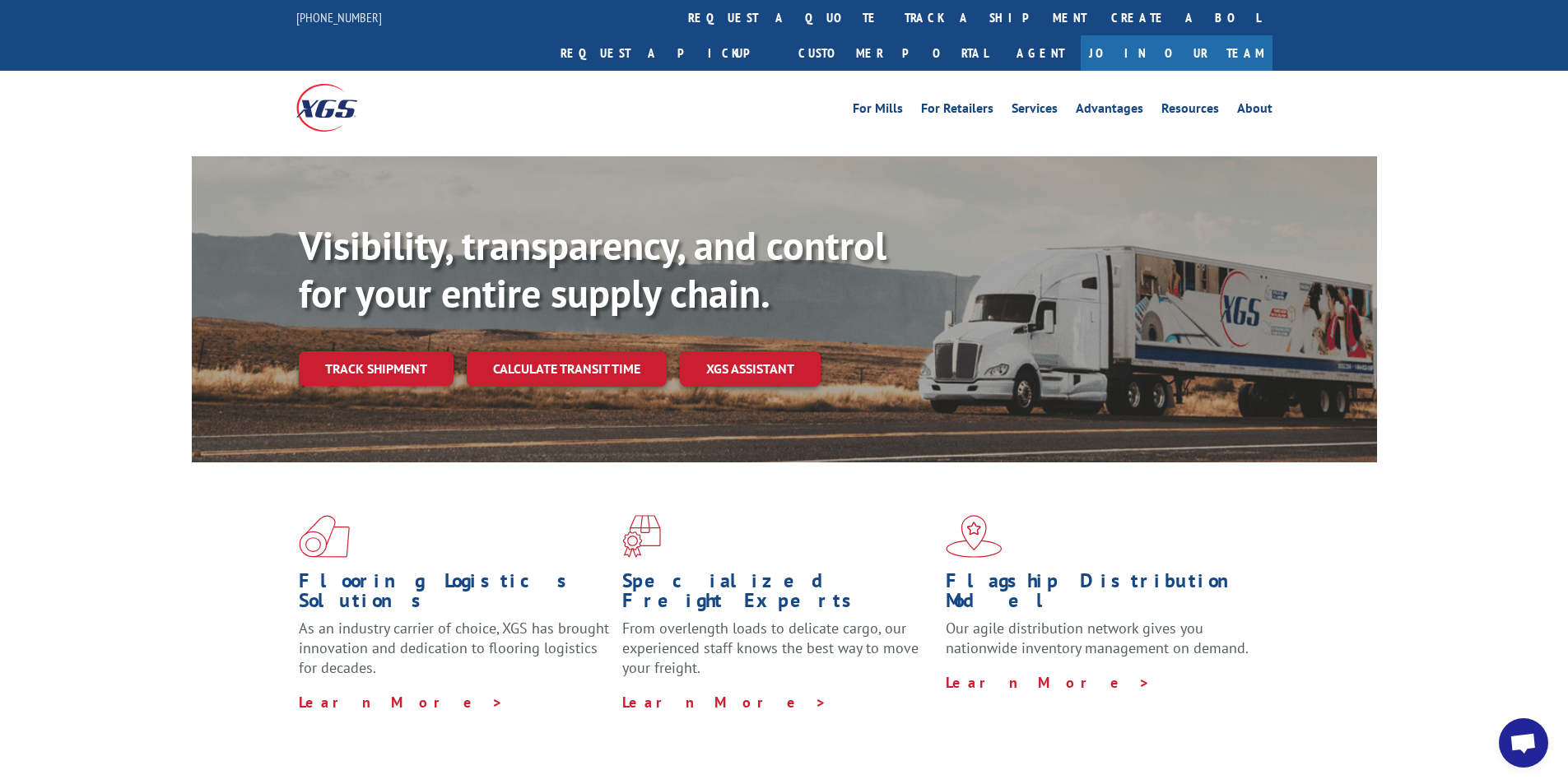
scroll to position [786, 0]
click at [1517, 743] on span "Open chat" at bounding box center [1523, 744] width 27 height 23
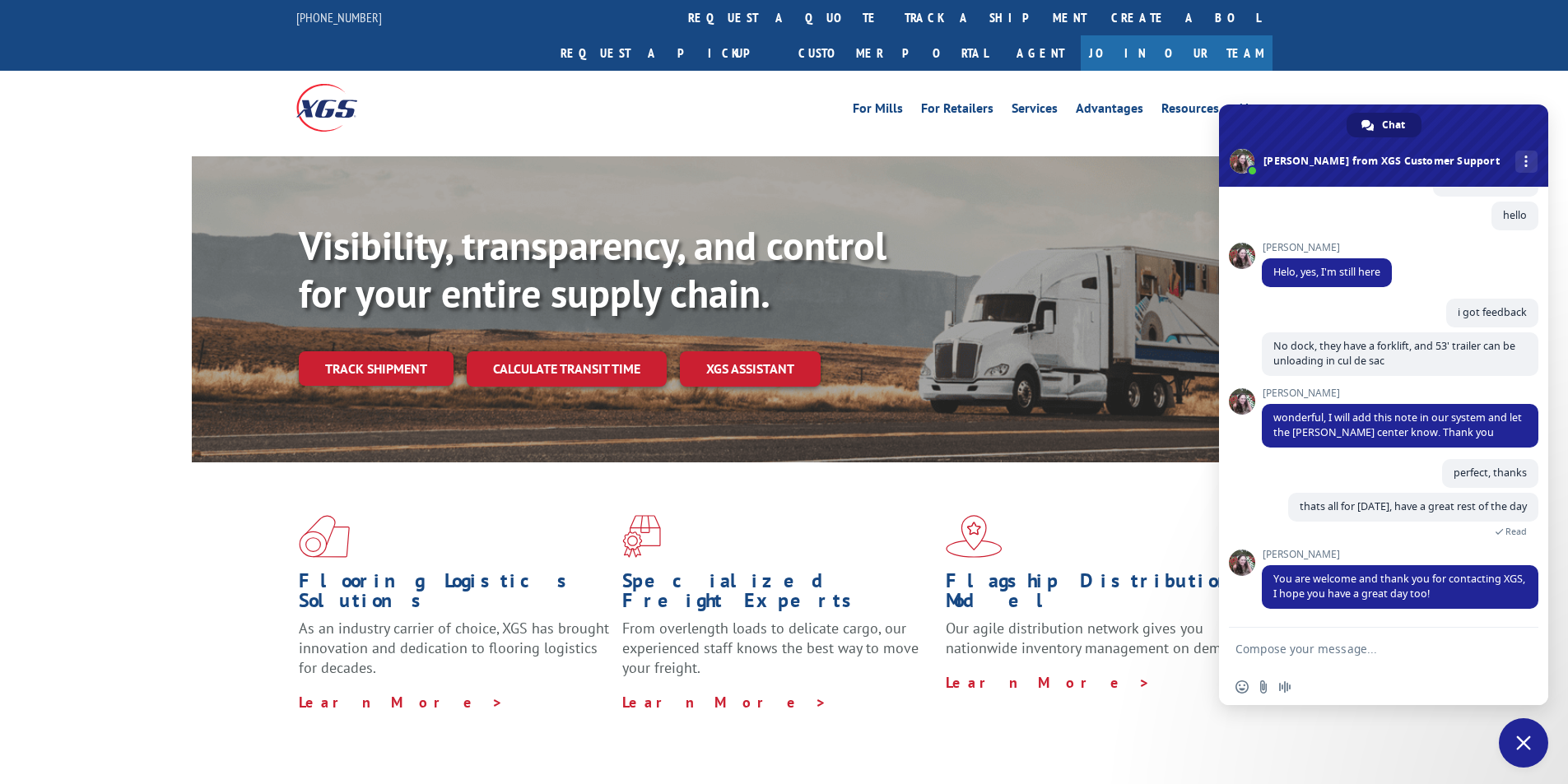
click at [1400, 649] on textarea "Compose your message..." at bounding box center [1366, 649] width 260 height 15
type textarea "hello [PERSON_NAME]"
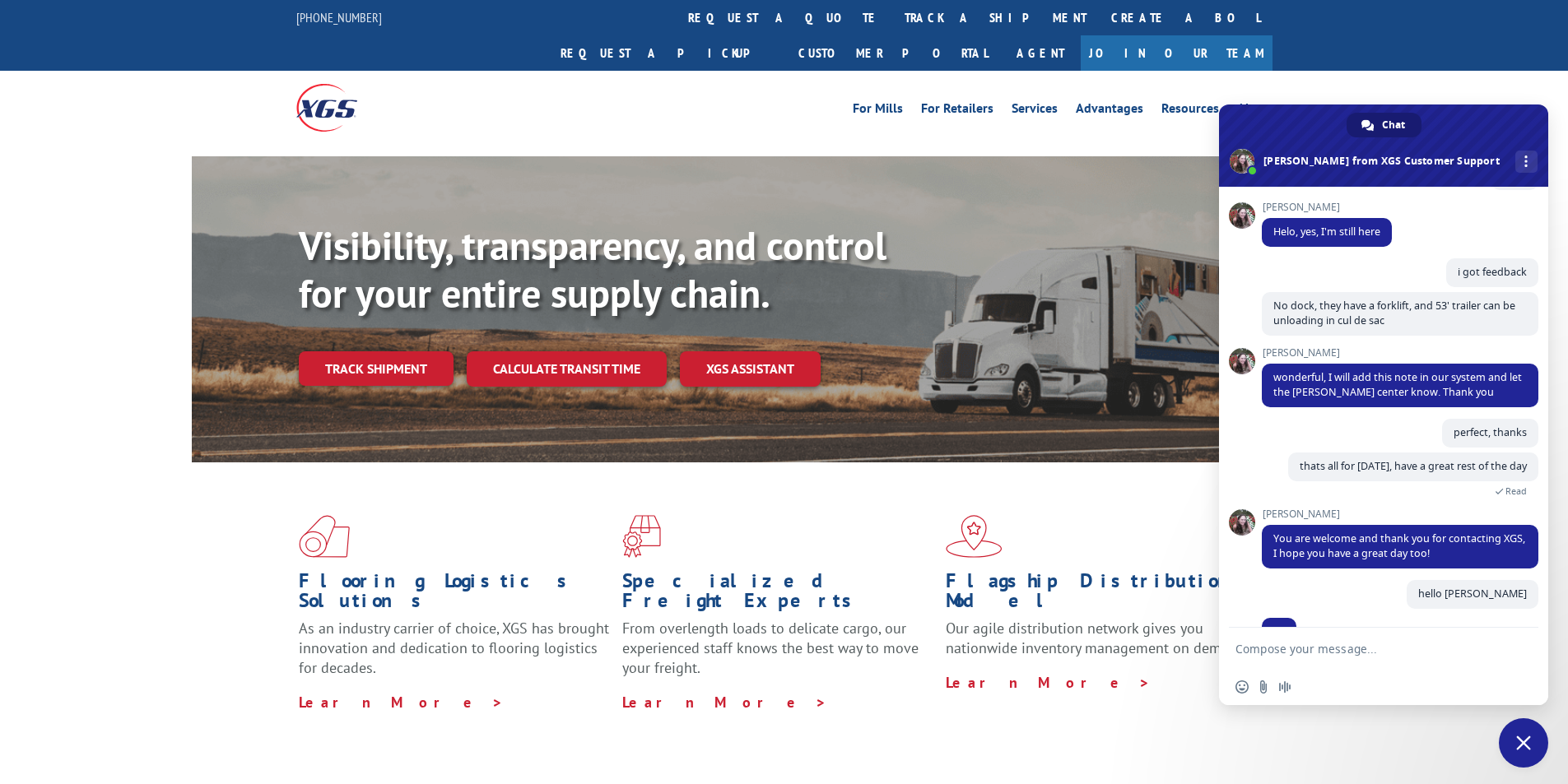
scroll to position [845, 0]
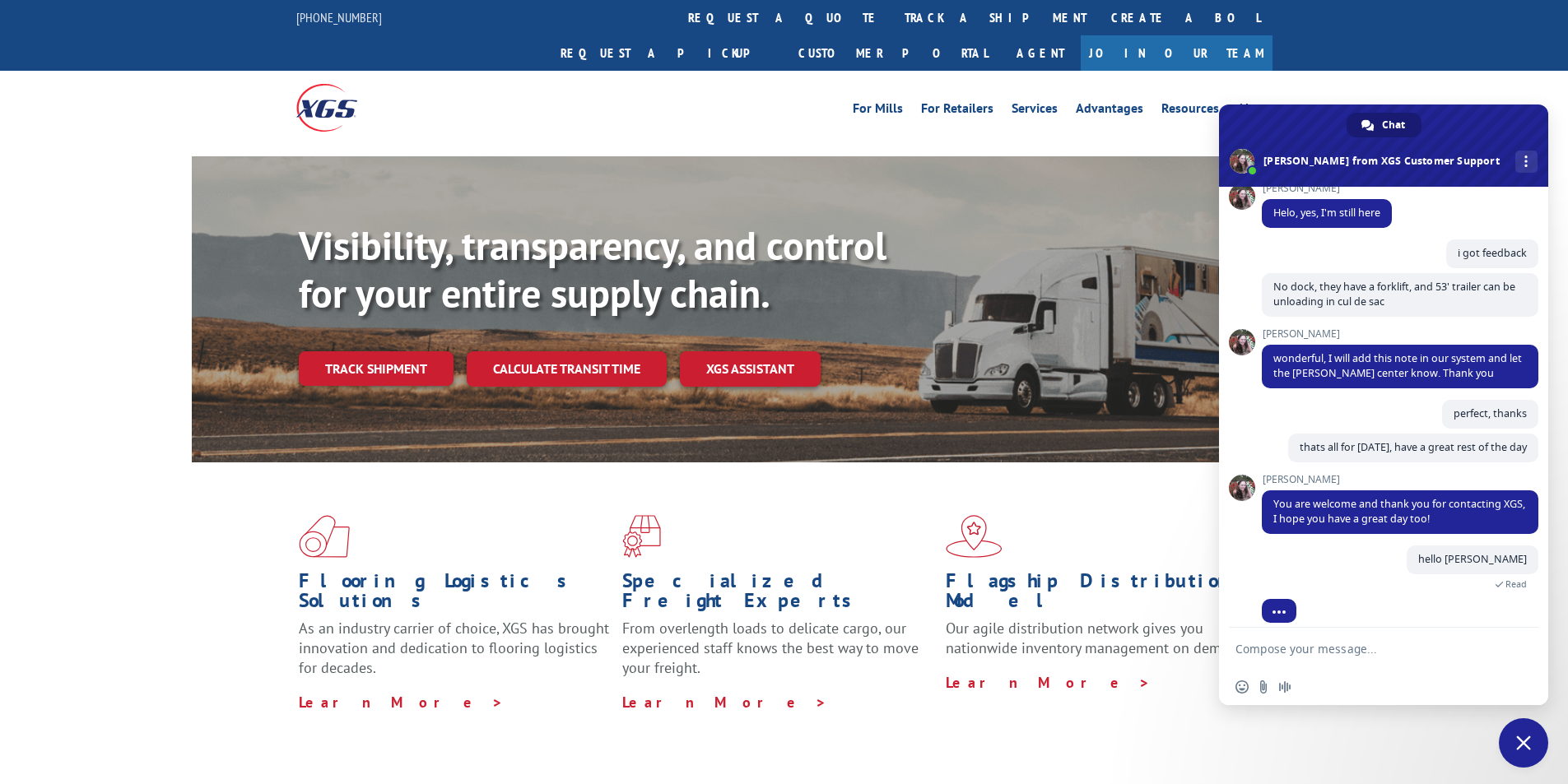
click at [1331, 649] on textarea "Compose your message..." at bounding box center [1366, 649] width 260 height 15
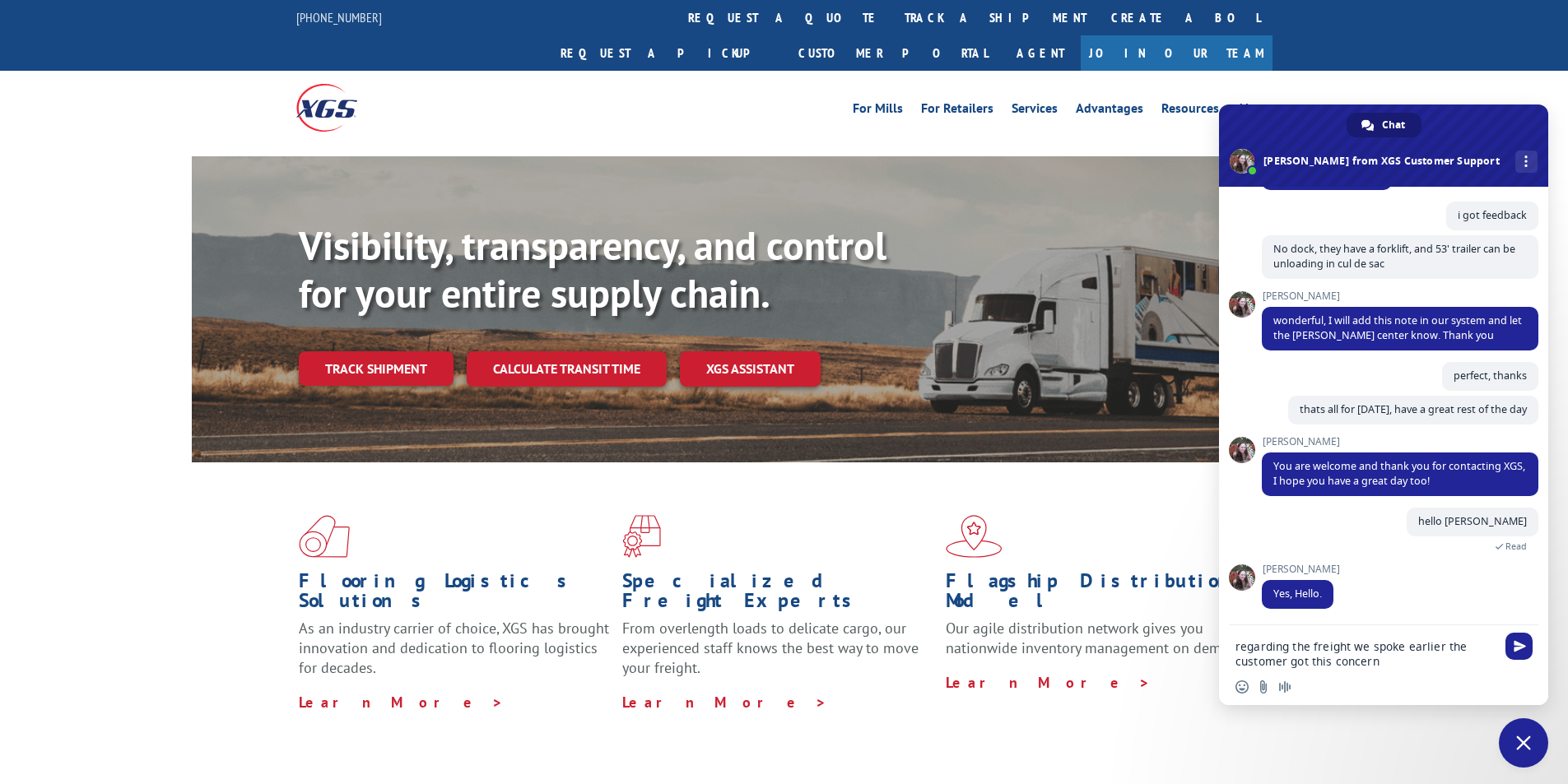
type textarea "regarding the freight we spoke earlier the customer got this concern"
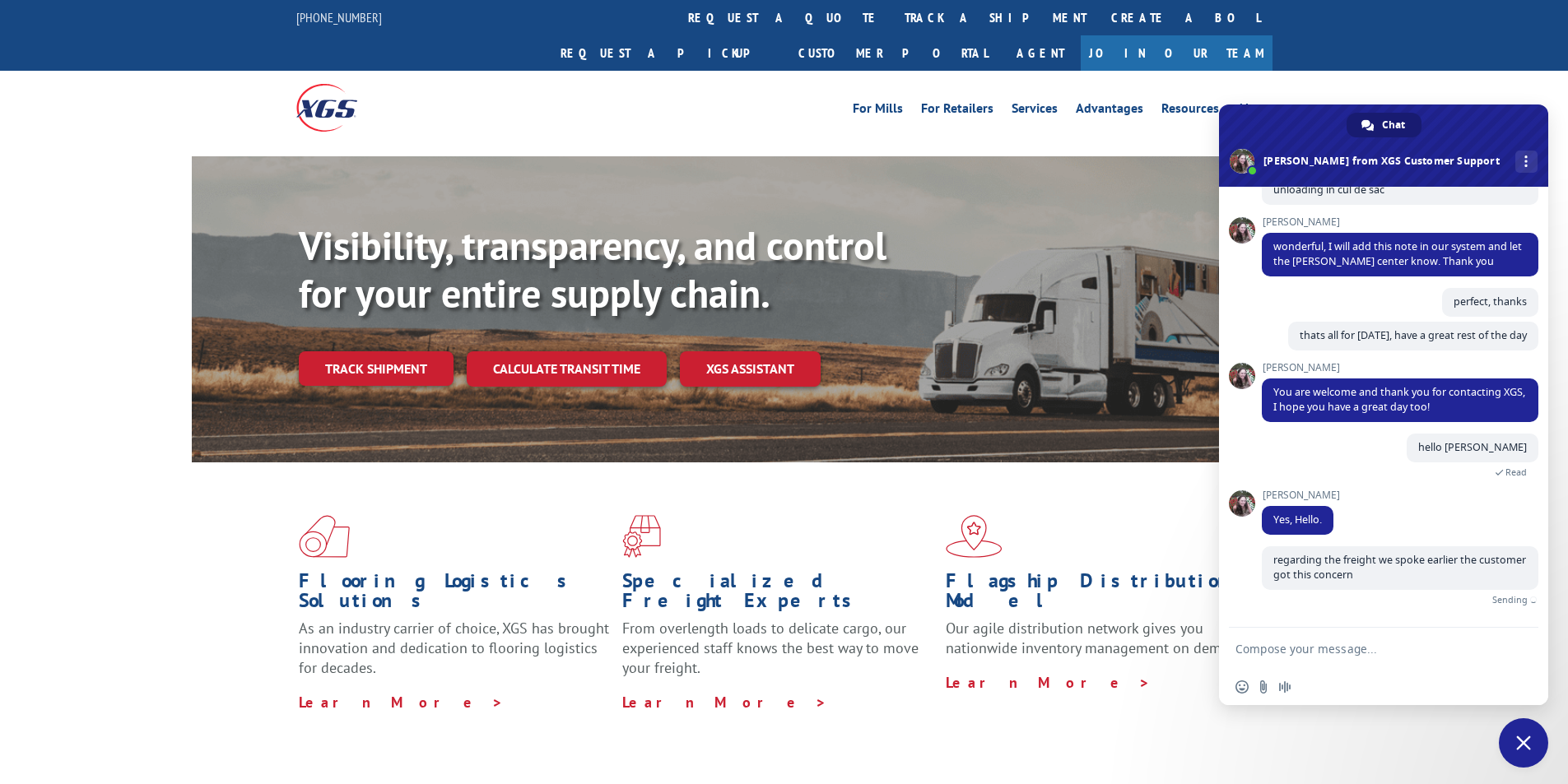
scroll to position [937, 0]
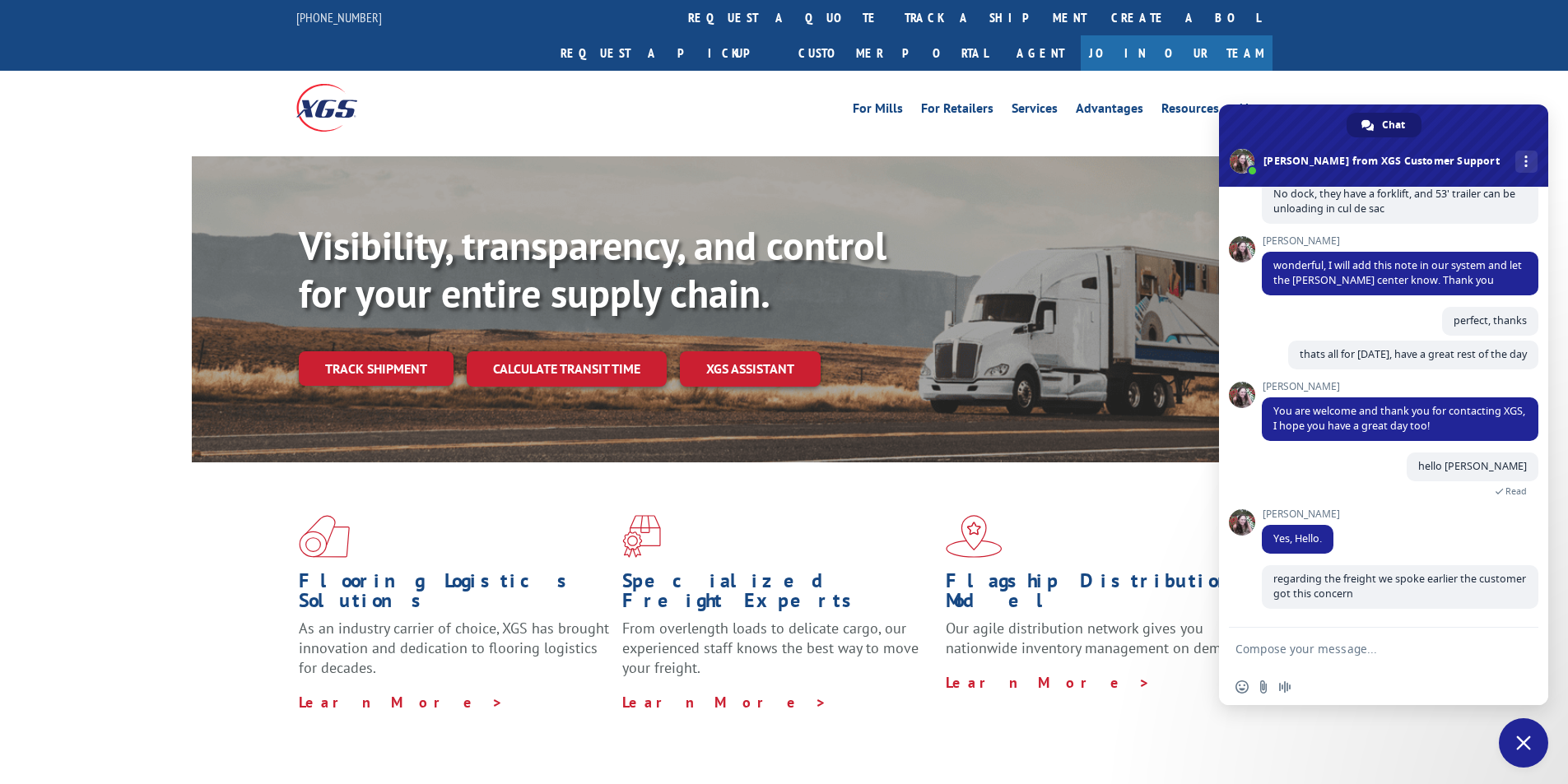
click at [1436, 652] on textarea "Compose your message..." at bounding box center [1366, 649] width 260 height 15
paste textarea "When booked it stated 1 day service, and it was picked up [DATE]. But it is sch…"
type textarea "When booked it stated 1 day service, and it was picked up [DATE]. But it is sch…"
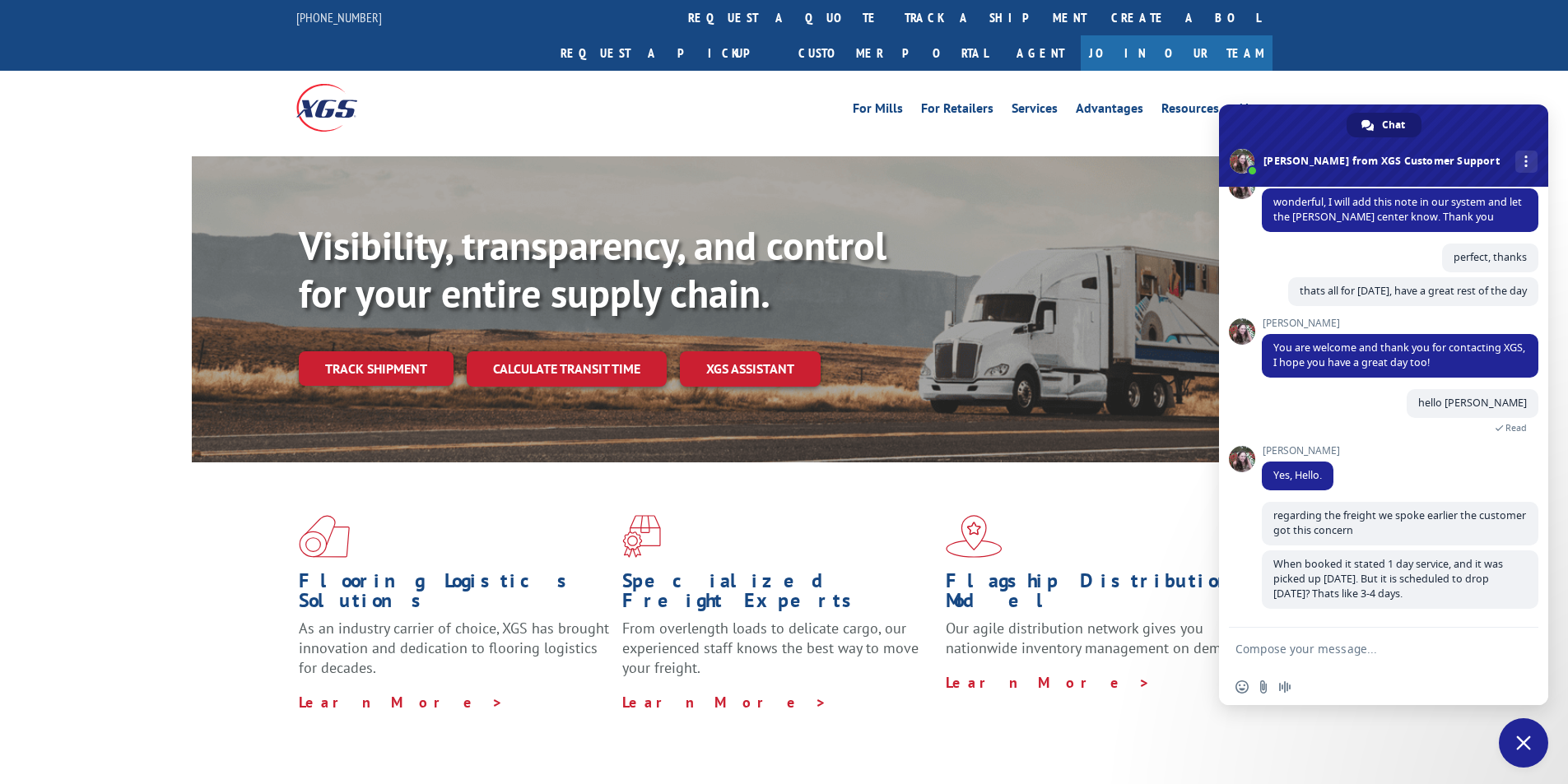
scroll to position [1001, 0]
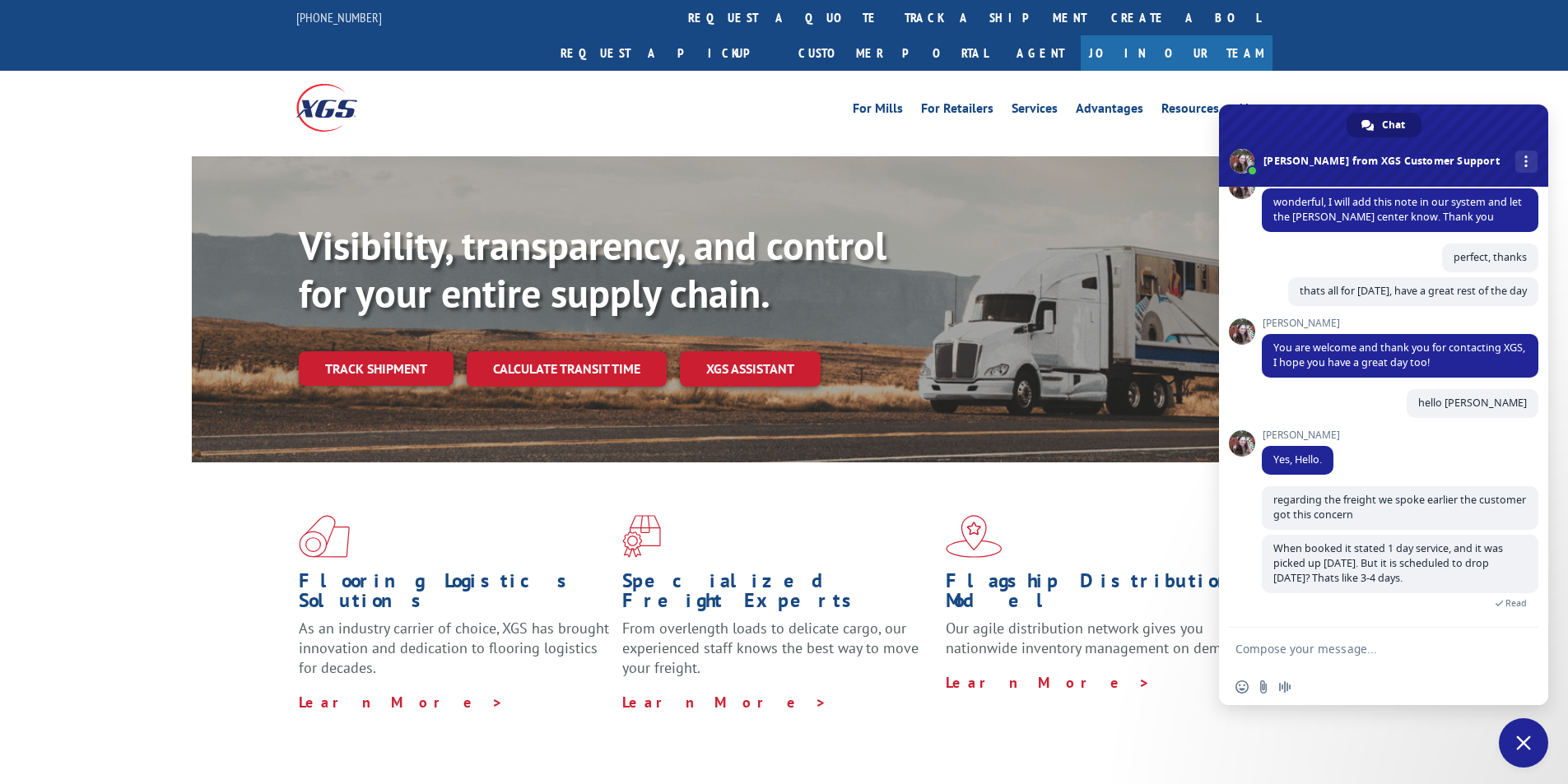
click at [1299, 647] on textarea "Compose your message..." at bounding box center [1366, 649] width 260 height 15
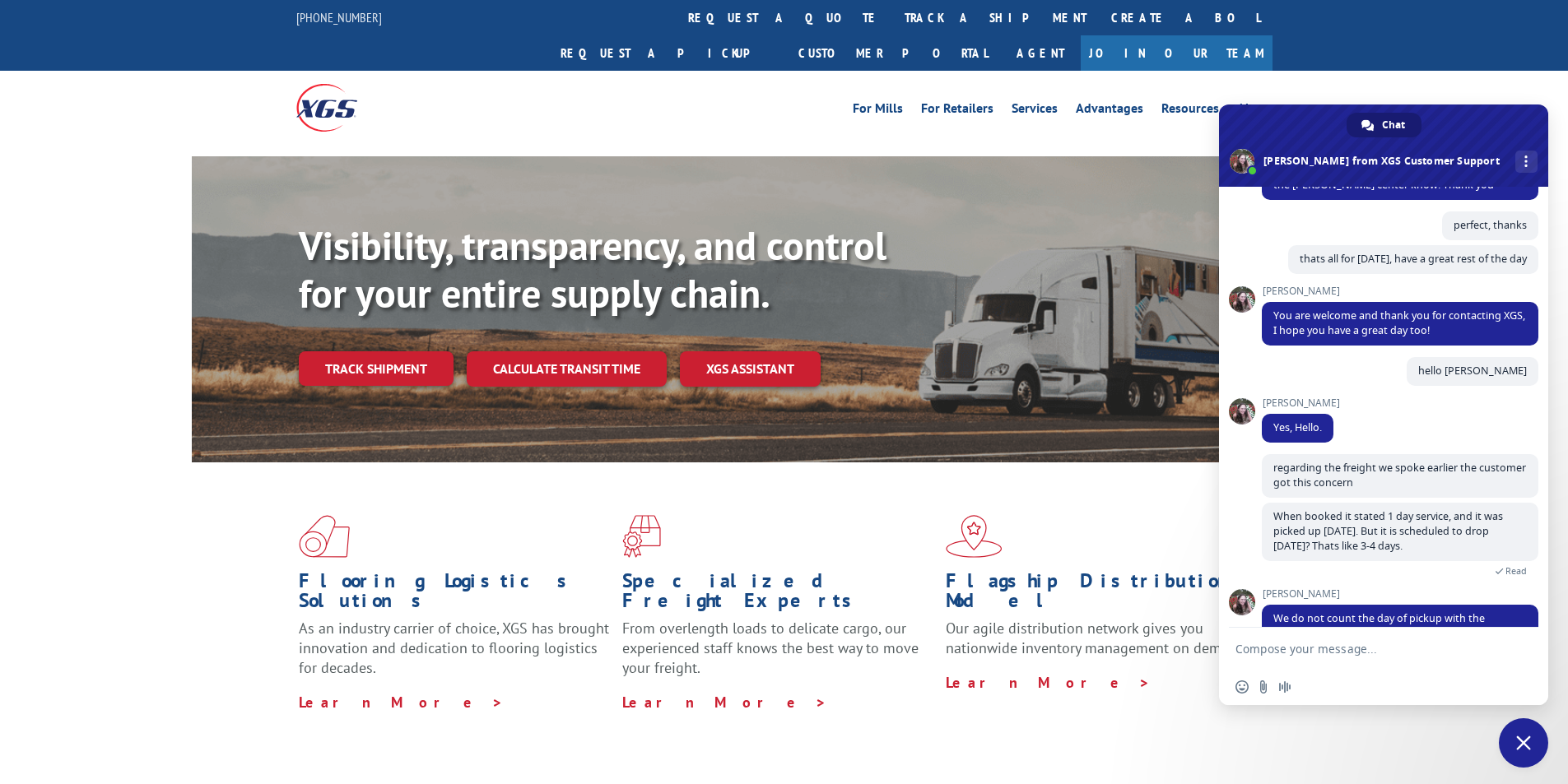
scroll to position [1073, 0]
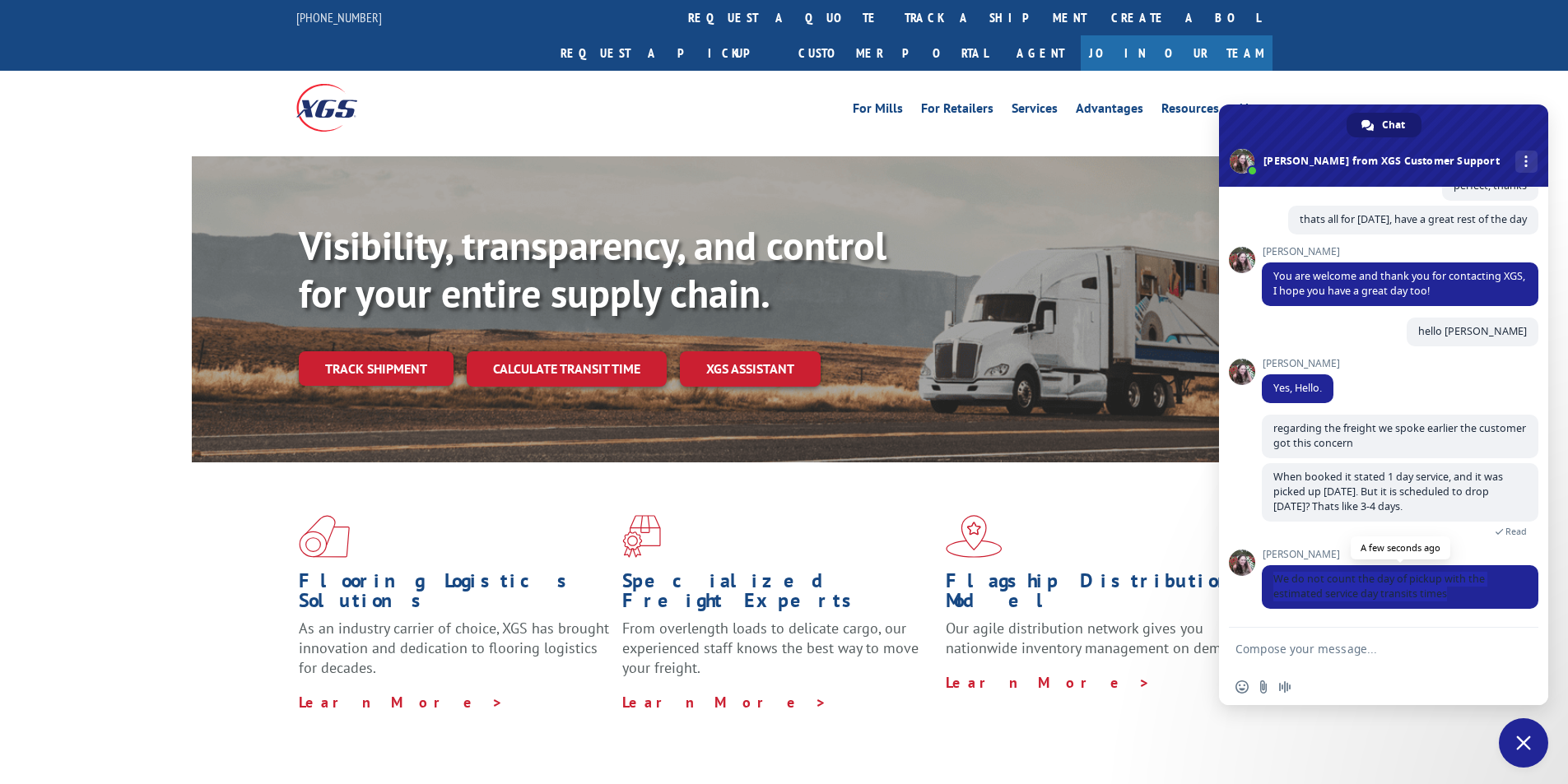
drag, startPoint x: 1276, startPoint y: 580, endPoint x: 1448, endPoint y: 595, distance: 172.7
click at [1448, 595] on span "We do not count the day of pickup with the estimated service day transits times" at bounding box center [1400, 587] width 277 height 44
copy span "We do not count the day of pickup with the estimated service day transits times"
click at [1411, 654] on textarea "Compose your message..." at bounding box center [1366, 649] width 260 height 15
type textarea "got it thank you [PERSON_NAME]"
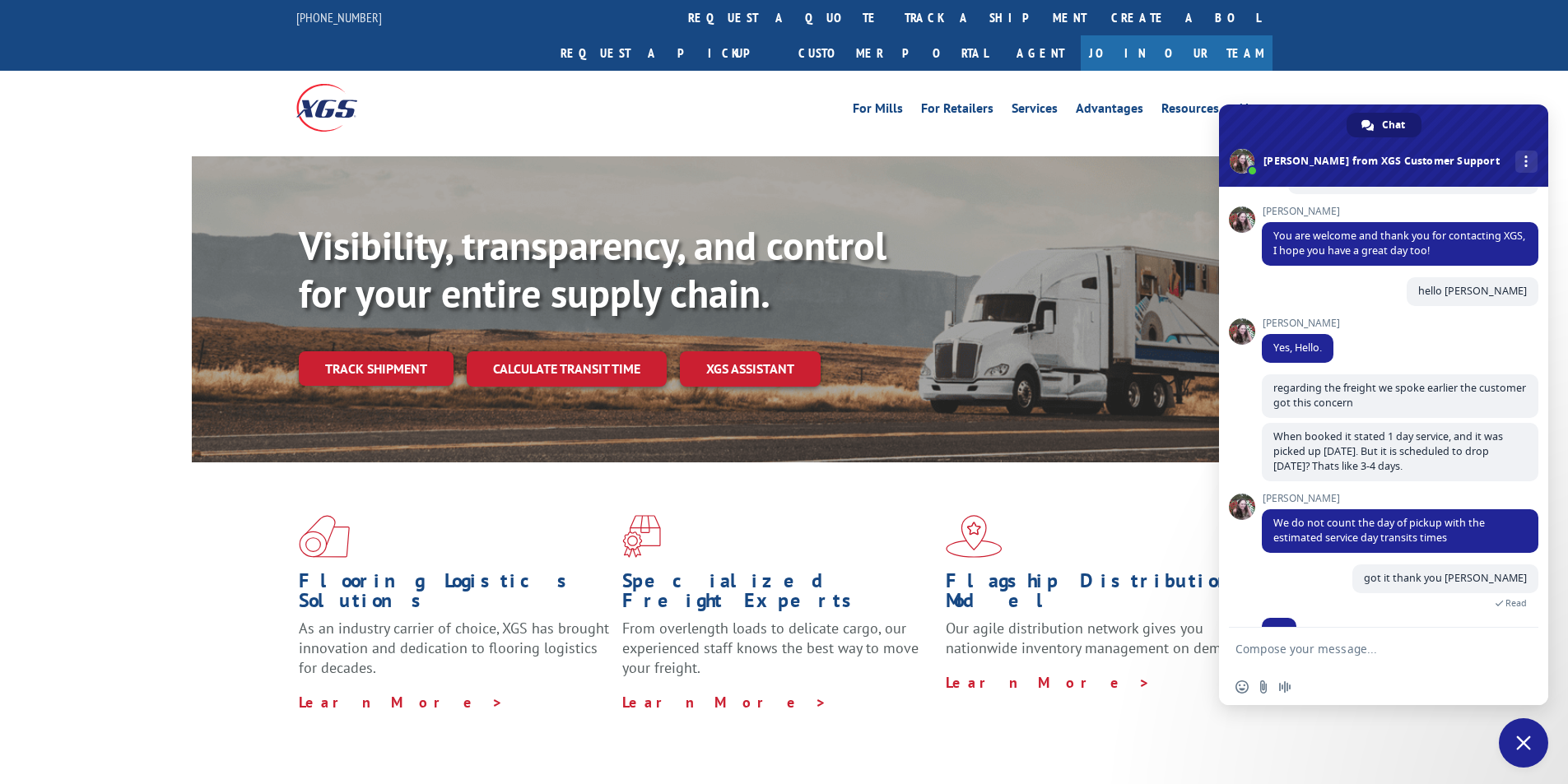
scroll to position [1132, 0]
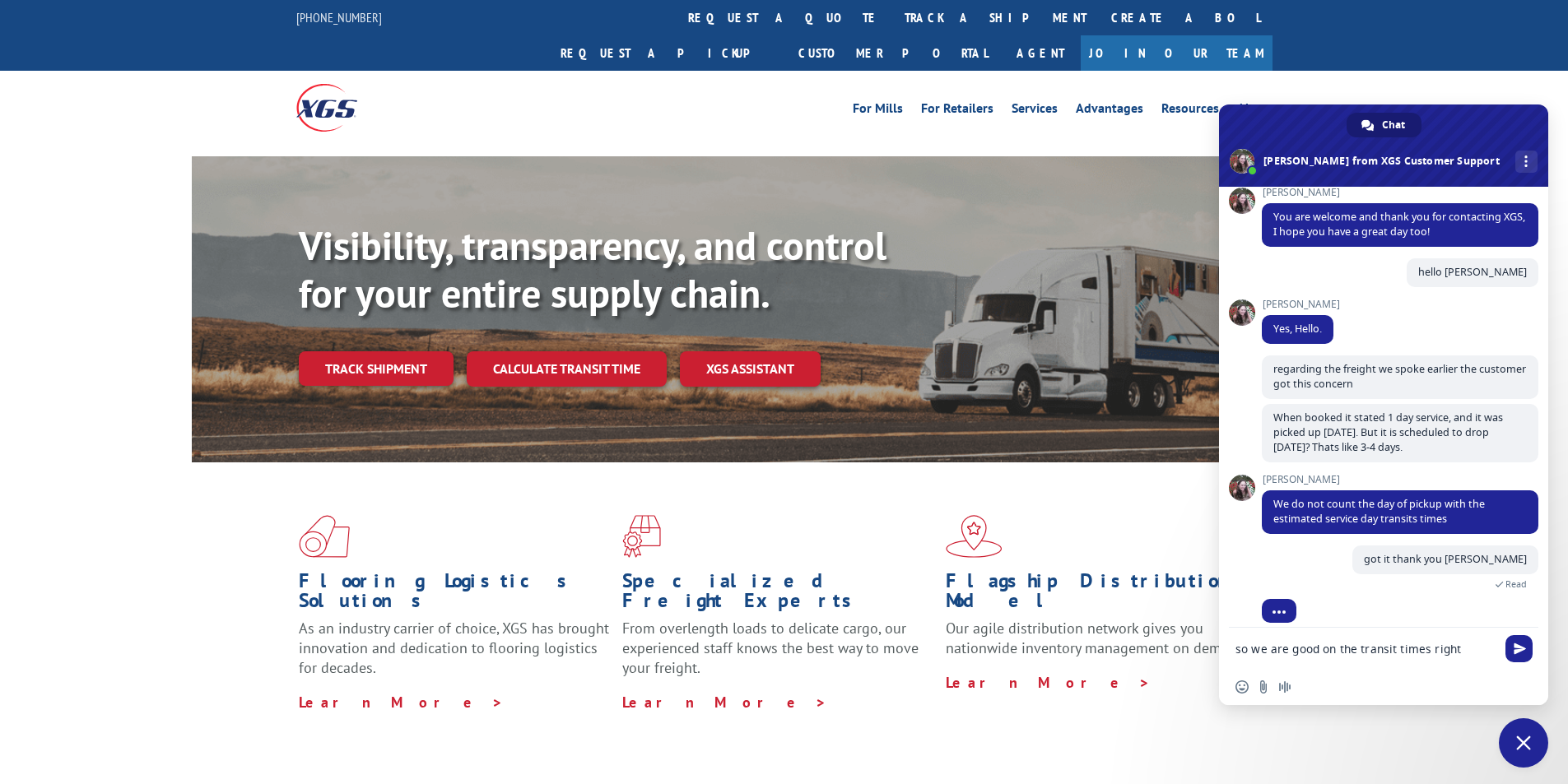
type textarea "so we are good on the transit times right?"
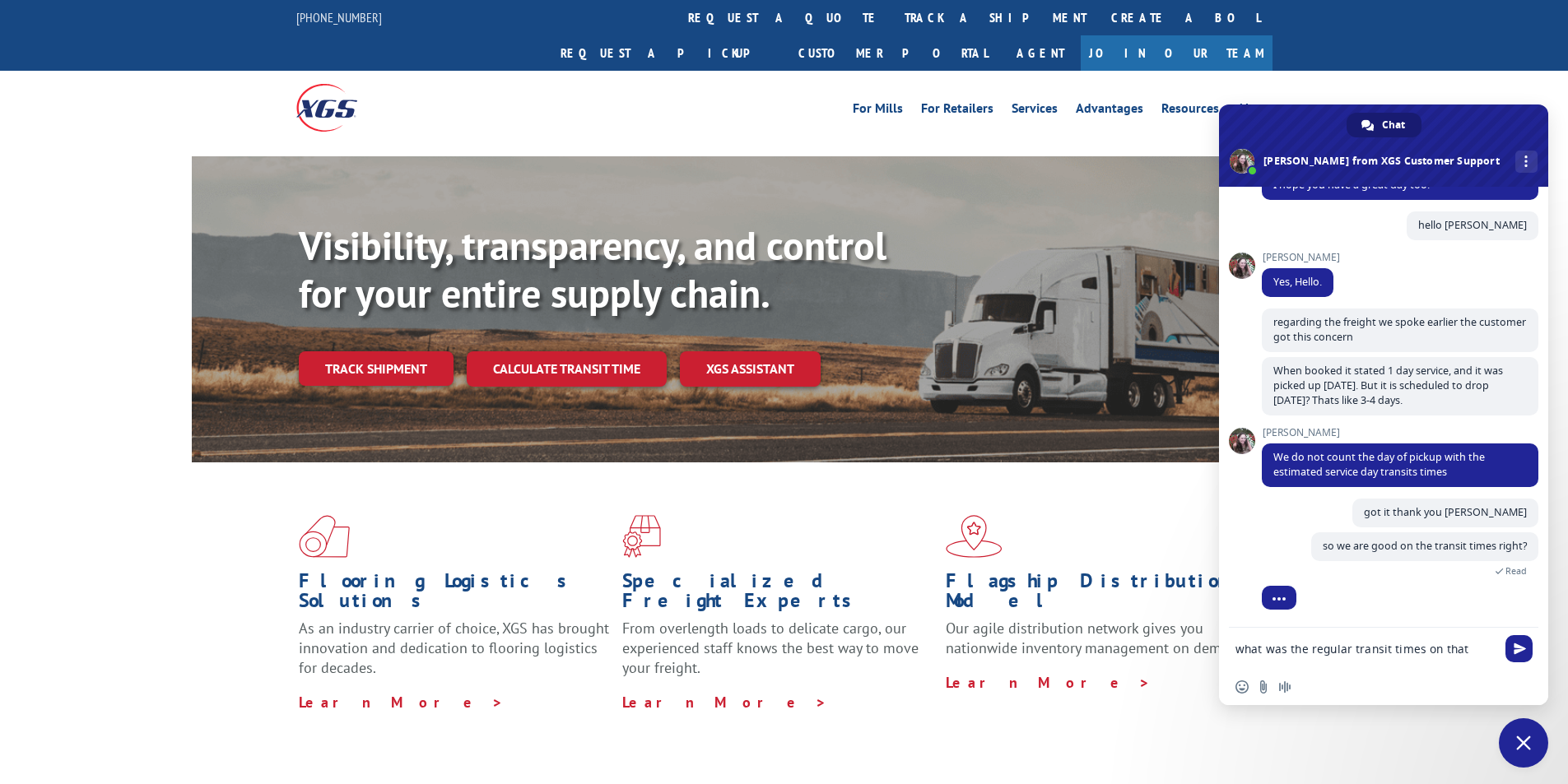
scroll to position [1181, 0]
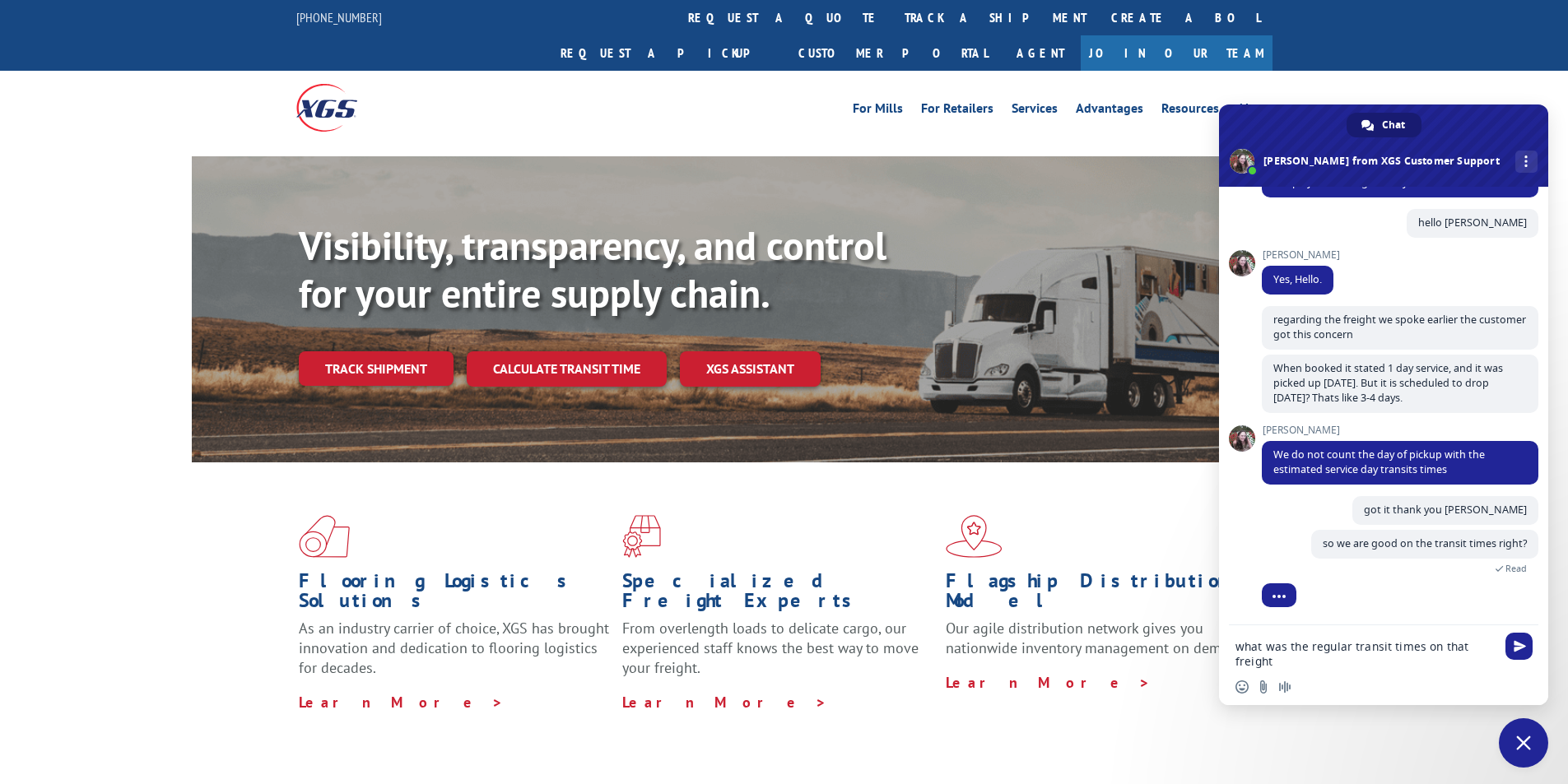
type textarea "what was the regular transit times on that freight ?"
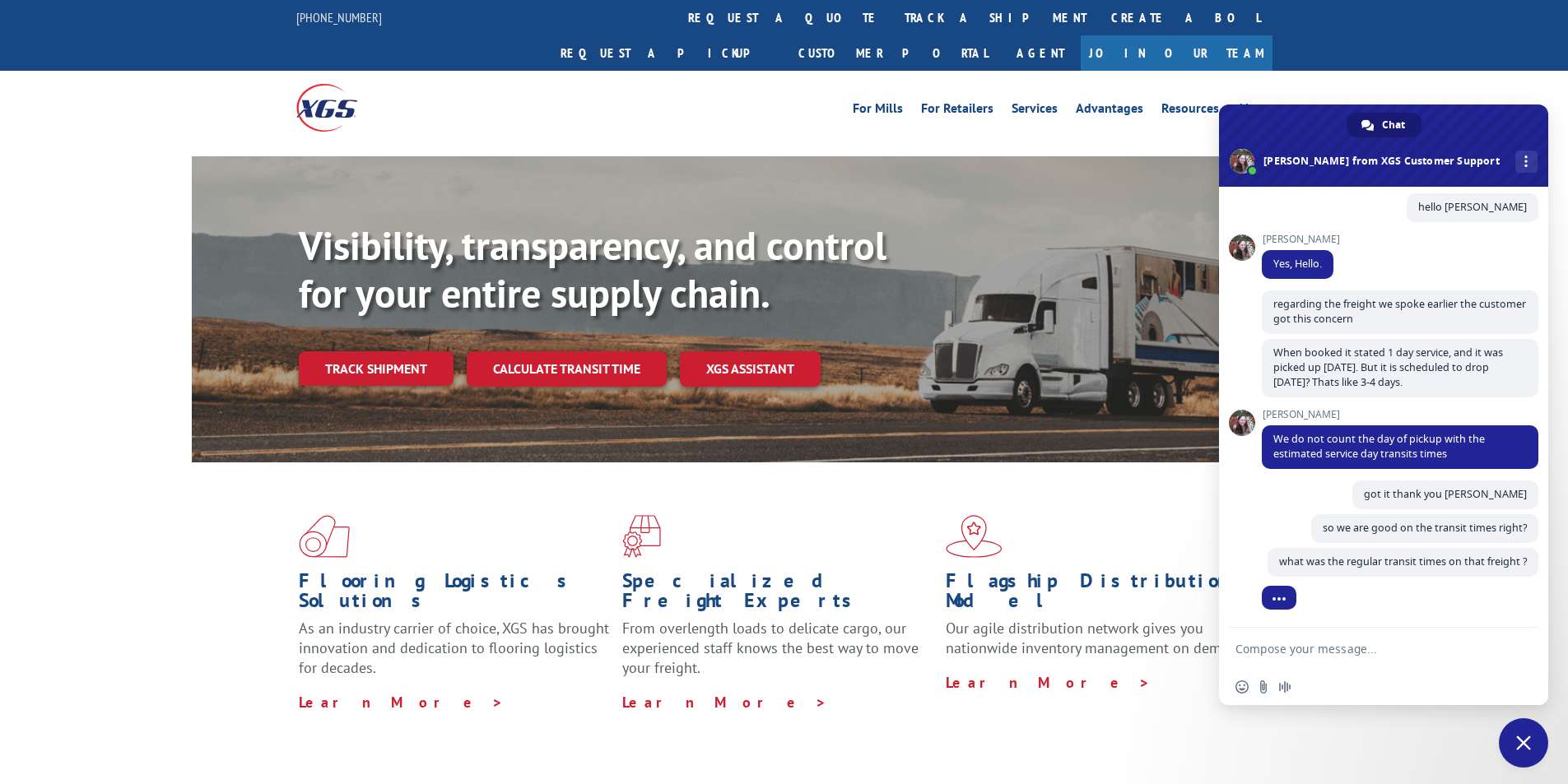
scroll to position [1227, 0]
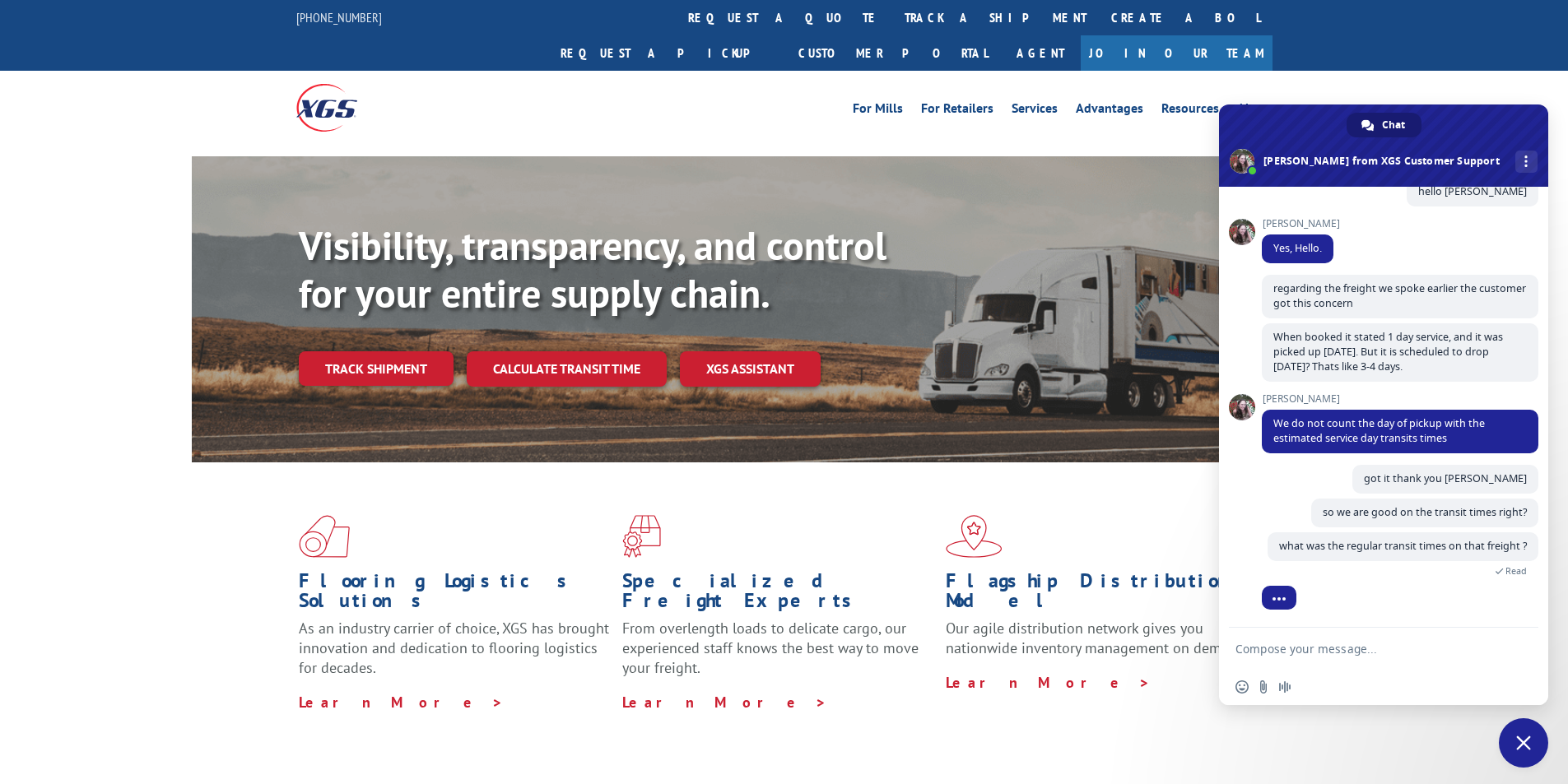
click at [1396, 645] on textarea "Compose your message..." at bounding box center [1366, 649] width 260 height 15
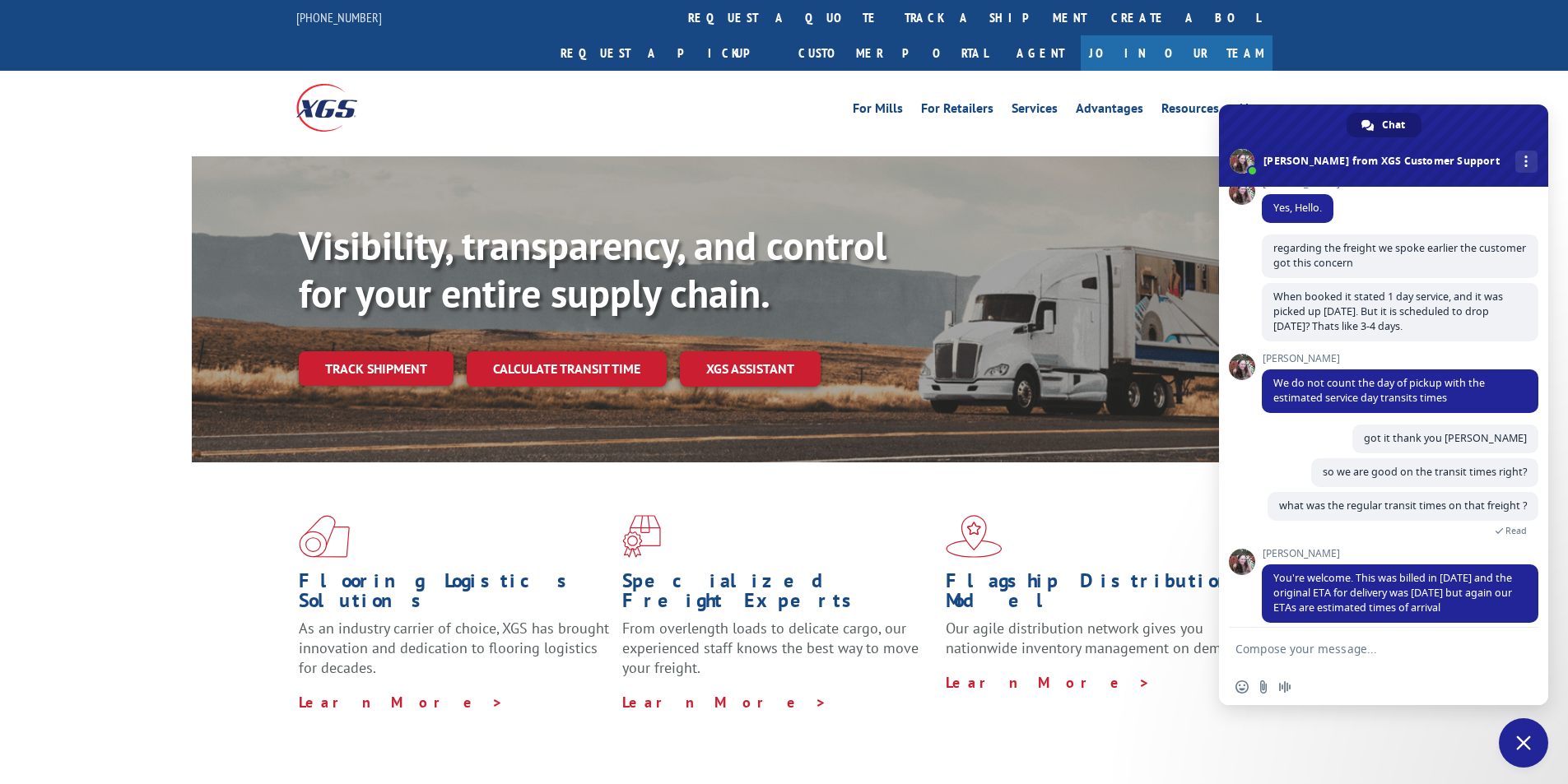
scroll to position [1297, 0]
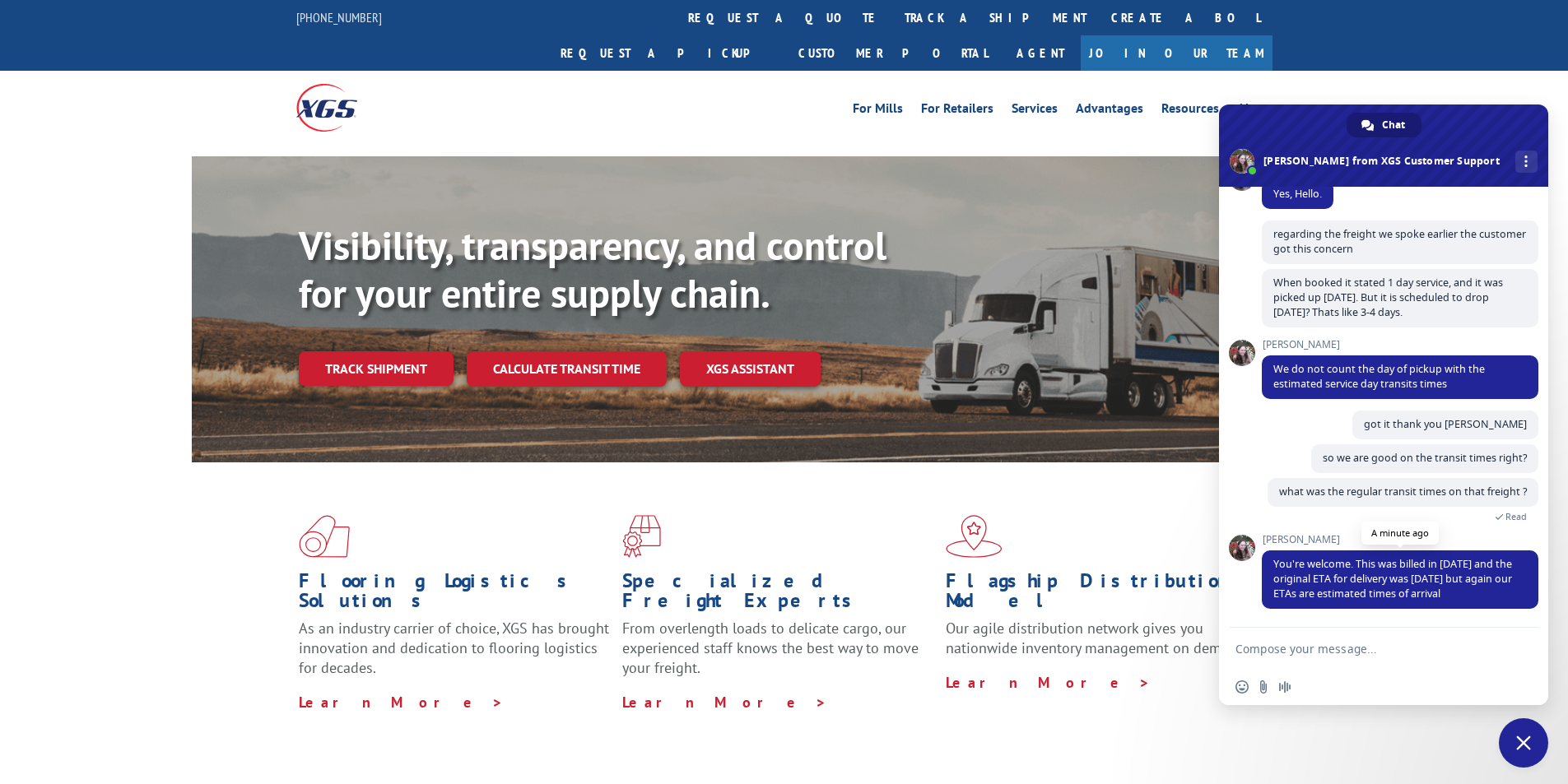
drag, startPoint x: 1353, startPoint y: 550, endPoint x: 1506, endPoint y: 590, distance: 158.1
click at [1506, 590] on span "You're welcome. This was billed in [DATE] and the original ETA for delivery was…" at bounding box center [1400, 579] width 277 height 58
copy span "This was billed in [DATE] and the original ETA for delivery was [DATE] but agai…"
click at [1302, 642] on textarea "Compose your message..." at bounding box center [1366, 649] width 260 height 15
type textarea "thank you [PERSON_NAME],"
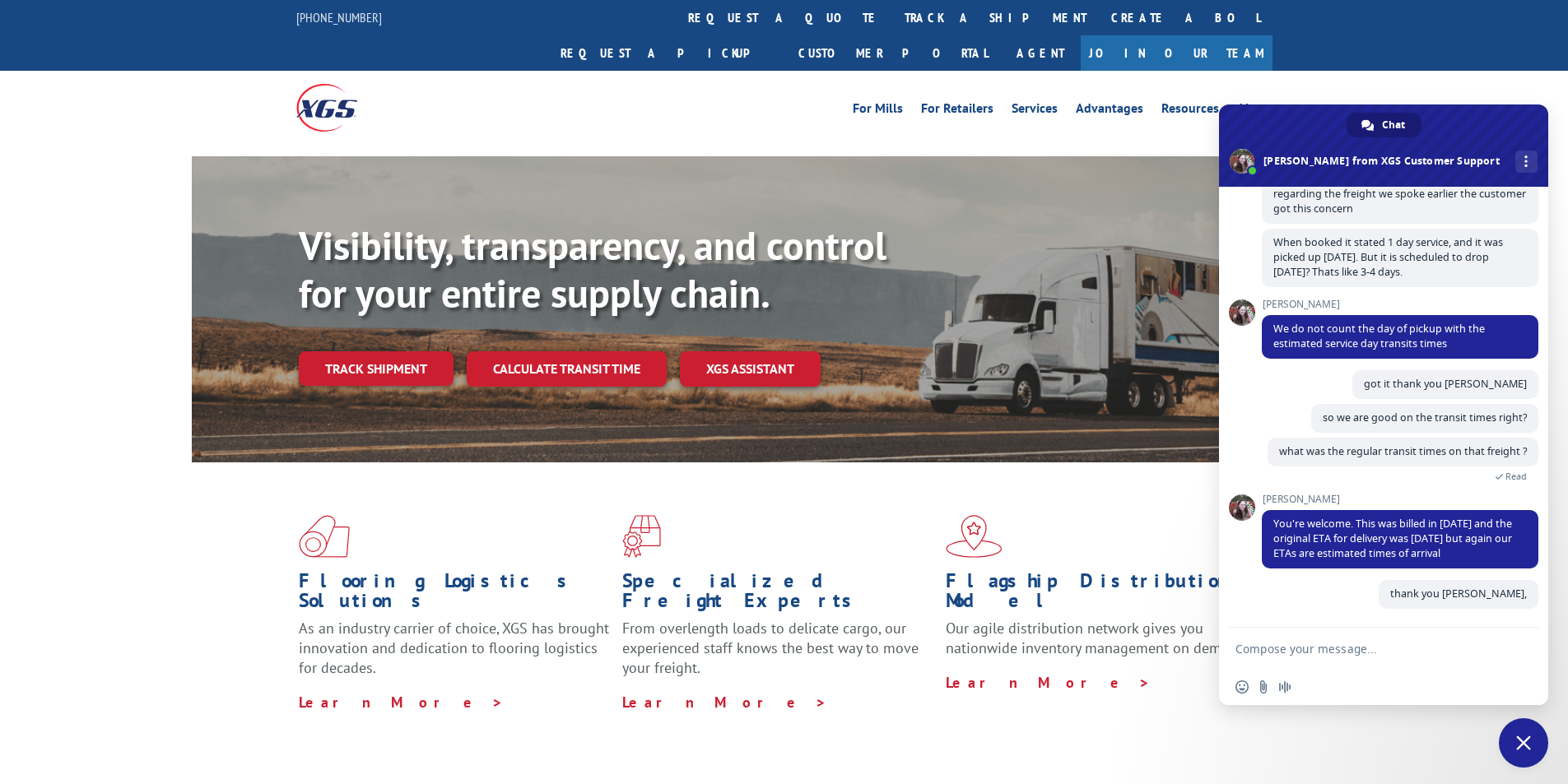
scroll to position [1337, 0]
